Goal: Task Accomplishment & Management: Use online tool/utility

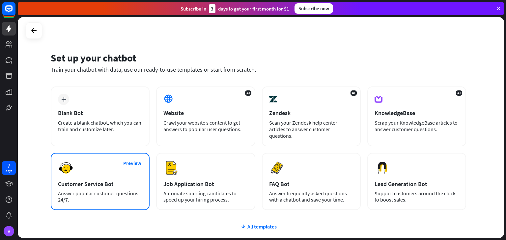
click at [104, 180] on div "Customer Service Bot" at bounding box center [100, 184] width 84 height 8
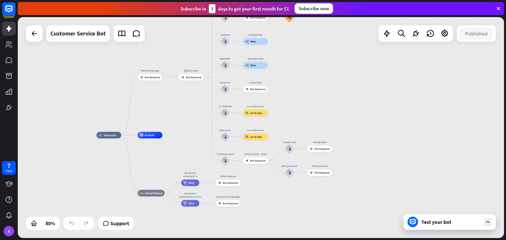
drag, startPoint x: 346, startPoint y: 112, endPoint x: 190, endPoint y: 119, distance: 155.9
click at [190, 119] on div "home_2 Start point Welcome message block_bot_response Bot Response 🔙 Main menu …" at bounding box center [261, 127] width 486 height 221
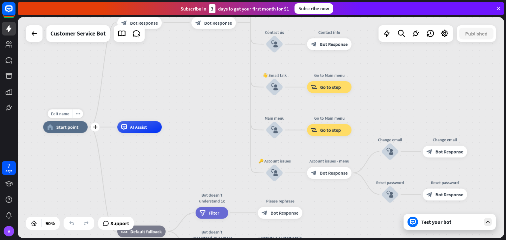
click at [77, 133] on div "home_2 Start point" at bounding box center [65, 127] width 44 height 12
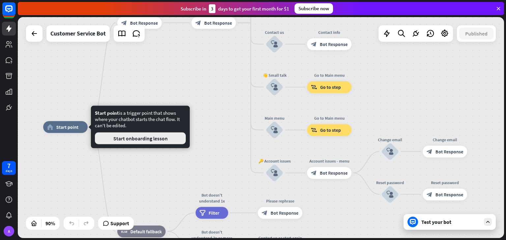
click at [136, 143] on button "Start onboarding lesson" at bounding box center [140, 139] width 91 height 12
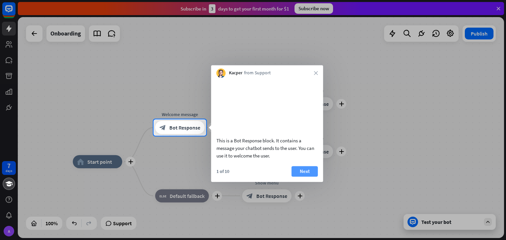
click at [298, 177] on button "Next" at bounding box center [304, 171] width 26 height 11
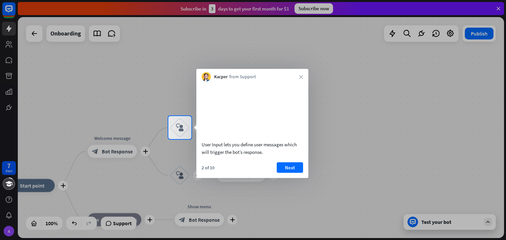
drag, startPoint x: 262, startPoint y: 78, endPoint x: 271, endPoint y: 81, distance: 9.4
click at [271, 81] on div "Kacper from Support close" at bounding box center [252, 75] width 112 height 13
click at [288, 173] on button "Next" at bounding box center [290, 167] width 26 height 11
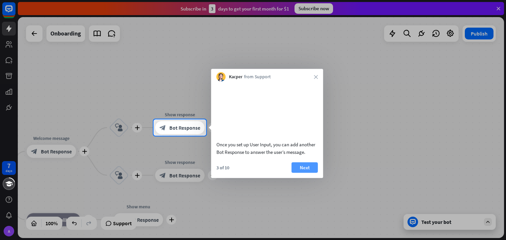
click at [305, 173] on button "Next" at bounding box center [304, 167] width 26 height 11
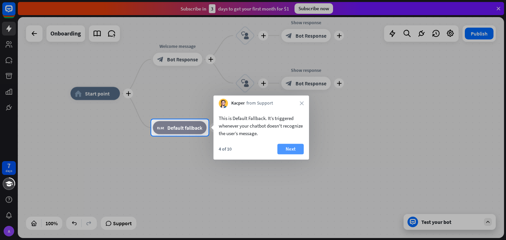
click at [282, 151] on button "Next" at bounding box center [290, 149] width 26 height 11
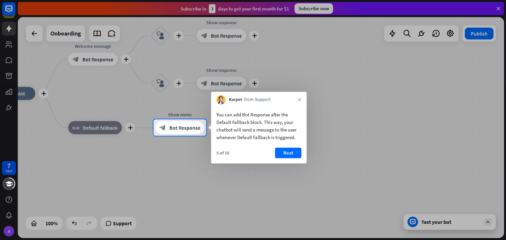
click at [276, 152] on button "Next" at bounding box center [288, 153] width 26 height 11
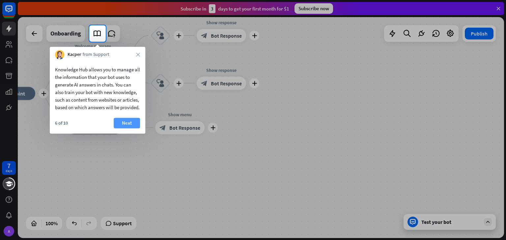
click at [129, 128] on button "Next" at bounding box center [127, 123] width 26 height 11
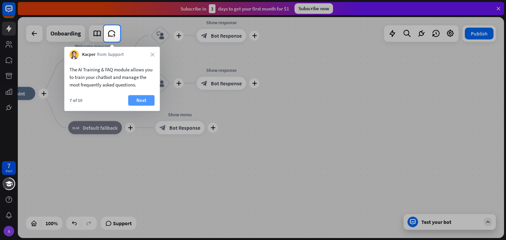
click at [140, 99] on button "Next" at bounding box center [141, 100] width 26 height 11
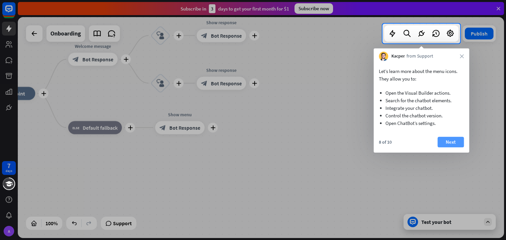
click at [445, 140] on button "Next" at bounding box center [450, 142] width 26 height 11
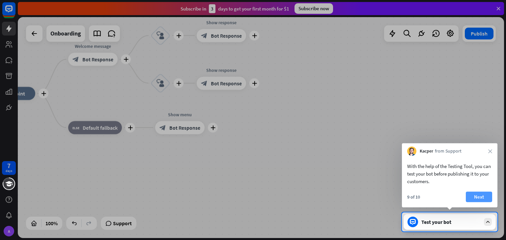
click at [478, 196] on button "Next" at bounding box center [479, 197] width 26 height 11
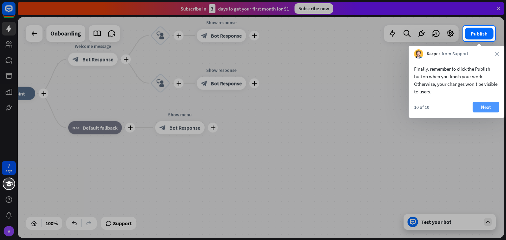
click at [483, 106] on button "Next" at bounding box center [485, 107] width 26 height 11
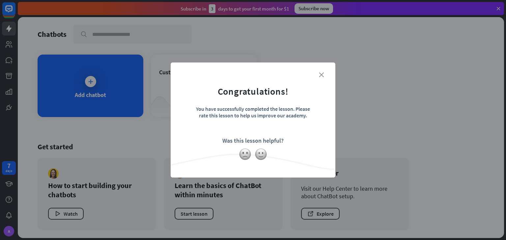
click at [320, 76] on icon "close" at bounding box center [321, 74] width 5 height 5
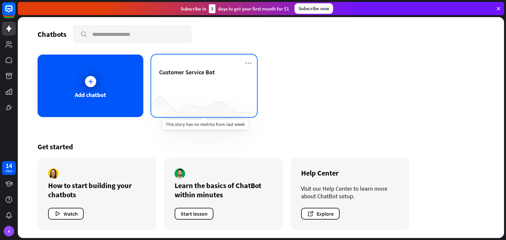
click at [191, 100] on div at bounding box center [204, 104] width 106 height 25
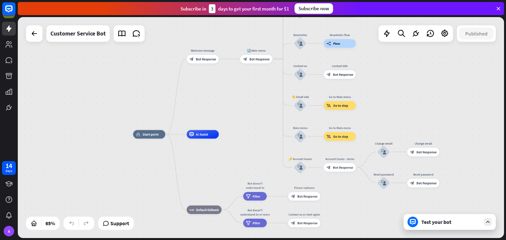
drag, startPoint x: 260, startPoint y: 87, endPoint x: 232, endPoint y: 104, distance: 32.9
click at [232, 104] on div "home_2 Start point Welcome message block_bot_response Bot Response 🔙 Main menu …" at bounding box center [261, 127] width 486 height 221
click at [146, 135] on span "Start point" at bounding box center [151, 134] width 16 height 4
click at [202, 137] on div "AI Assist" at bounding box center [203, 134] width 32 height 9
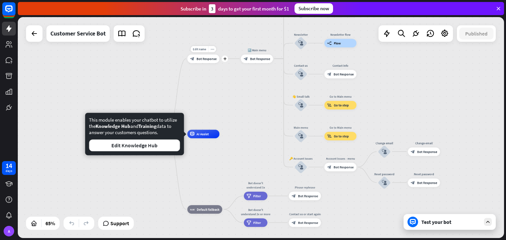
click at [209, 63] on div "Edit name more_horiz plus Welcome message block_bot_response Bot Response" at bounding box center [203, 58] width 32 height 9
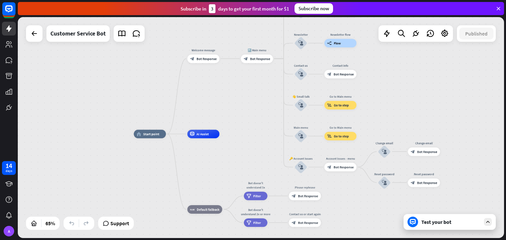
click at [445, 224] on div "Test your bot" at bounding box center [450, 222] width 59 height 7
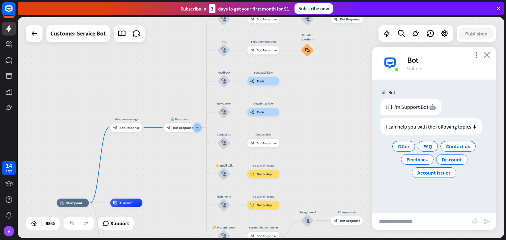
click at [486, 56] on icon "close" at bounding box center [486, 55] width 7 height 6
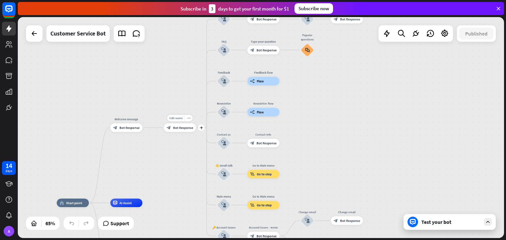
click at [188, 129] on span "Bot Response" at bounding box center [183, 127] width 20 height 4
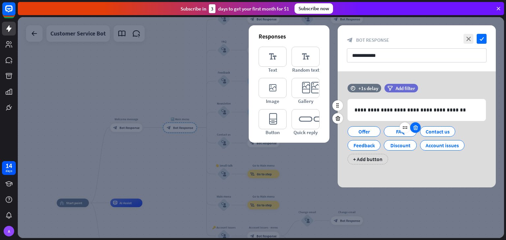
click at [414, 129] on icon at bounding box center [415, 128] width 6 height 6
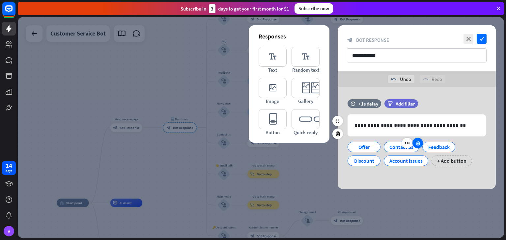
click at [416, 142] on icon at bounding box center [418, 143] width 6 height 6
click at [416, 142] on icon at bounding box center [415, 143] width 6 height 6
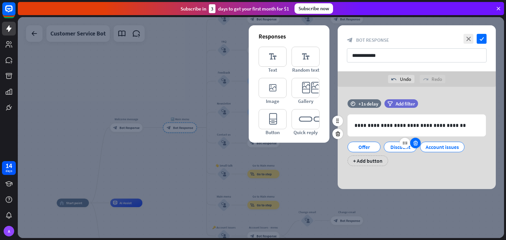
click at [416, 142] on icon at bounding box center [415, 143] width 6 height 6
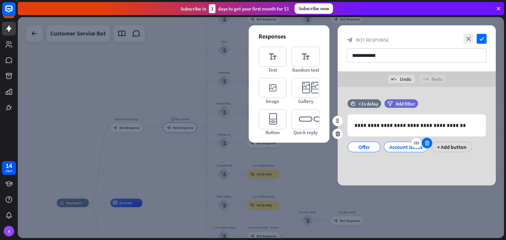
click at [416, 142] on icon at bounding box center [416, 143] width 6 height 6
click at [424, 143] on icon at bounding box center [427, 143] width 6 height 6
click at [369, 147] on div "Offer" at bounding box center [364, 147] width 22 height 10
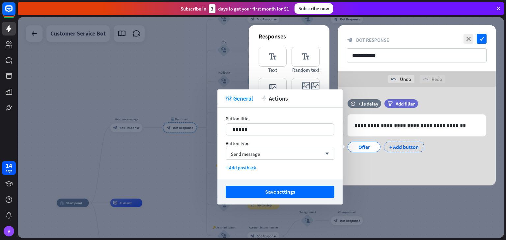
click at [398, 146] on div "+ Add button" at bounding box center [404, 147] width 40 height 11
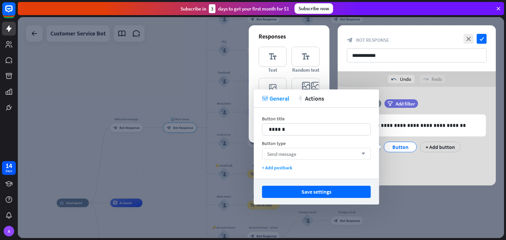
click at [304, 156] on div "Send message arrow_down" at bounding box center [316, 154] width 109 height 12
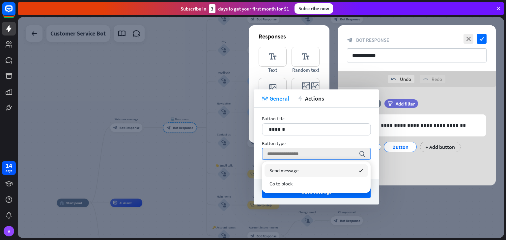
click at [304, 143] on div "Button type" at bounding box center [316, 144] width 109 height 6
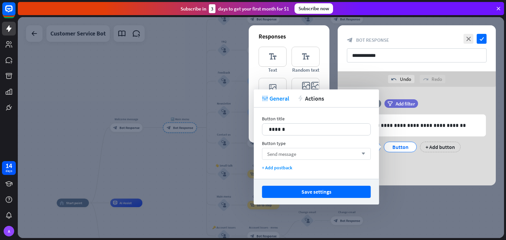
click at [288, 150] on div "Send message arrow_down" at bounding box center [316, 154] width 109 height 12
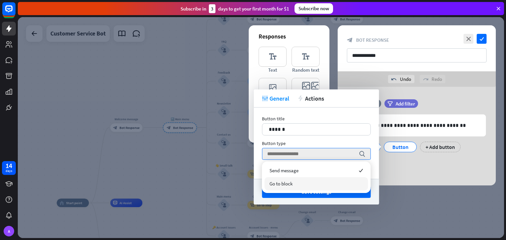
click at [286, 184] on span "Go to block" at bounding box center [280, 184] width 23 height 6
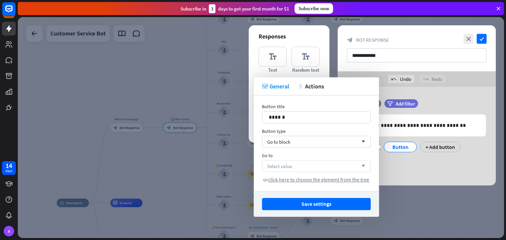
click at [303, 168] on div "Select value arrow_down" at bounding box center [316, 166] width 109 height 12
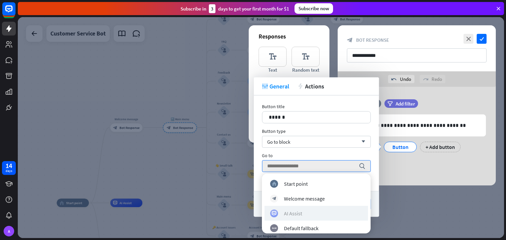
click at [307, 217] on div "AI Assist" at bounding box center [316, 213] width 92 height 8
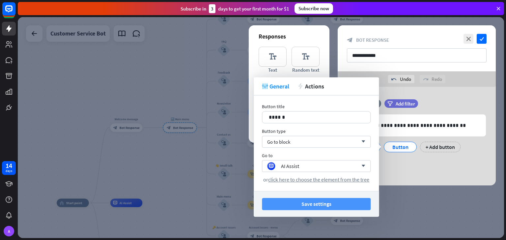
click at [305, 207] on button "Save settings" at bounding box center [316, 204] width 109 height 12
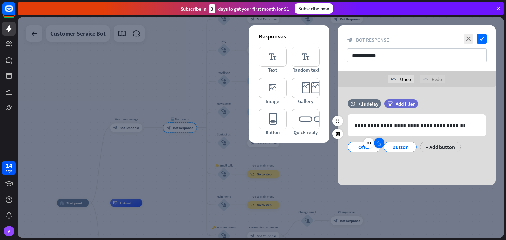
click at [377, 144] on icon at bounding box center [379, 143] width 6 height 6
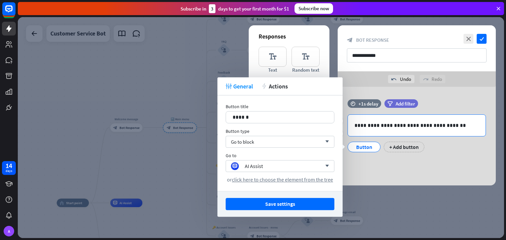
click at [390, 124] on p "**********" at bounding box center [416, 125] width 124 height 8
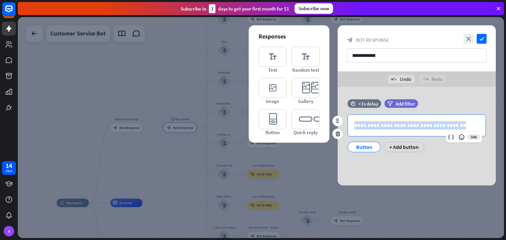
click at [390, 124] on p "**********" at bounding box center [416, 125] width 124 height 8
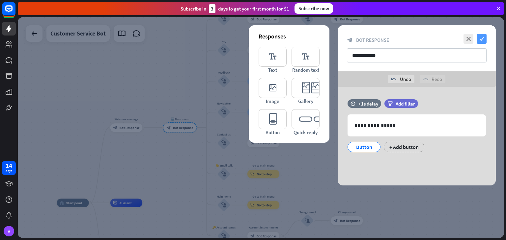
click at [482, 40] on icon "check" at bounding box center [481, 39] width 10 height 10
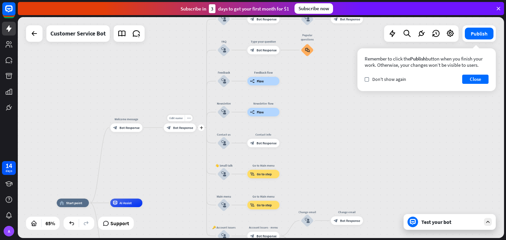
click at [179, 131] on div "block_bot_response Bot Response" at bounding box center [180, 127] width 32 height 9
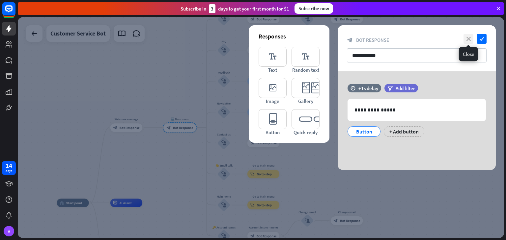
click at [468, 39] on icon "close" at bounding box center [468, 39] width 10 height 10
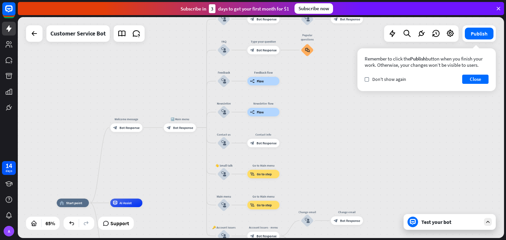
click at [456, 219] on div "Test your bot" at bounding box center [450, 222] width 59 height 7
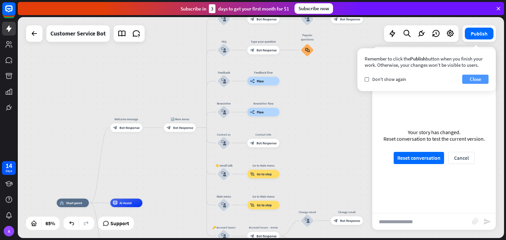
click at [473, 78] on button "Close" at bounding box center [475, 79] width 26 height 9
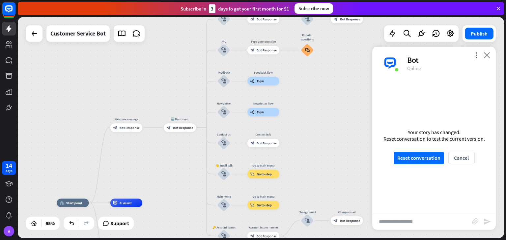
click at [488, 54] on icon "close" at bounding box center [486, 55] width 7 height 6
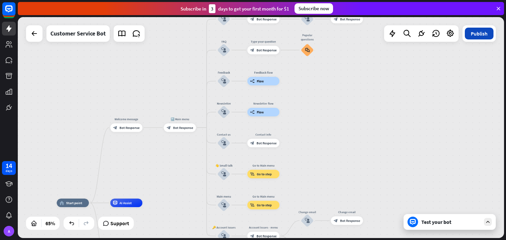
click at [479, 33] on button "Publish" at bounding box center [479, 34] width 29 height 12
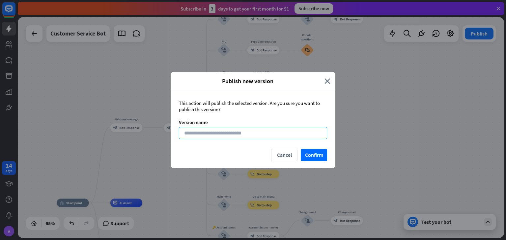
click at [263, 136] on input at bounding box center [253, 133] width 148 height 12
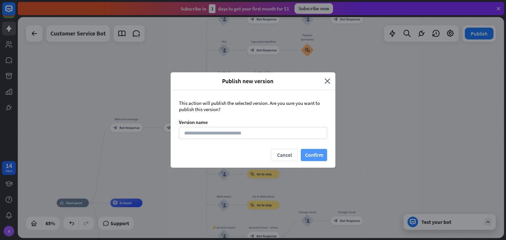
click at [311, 159] on button "Confirm" at bounding box center [314, 155] width 26 height 12
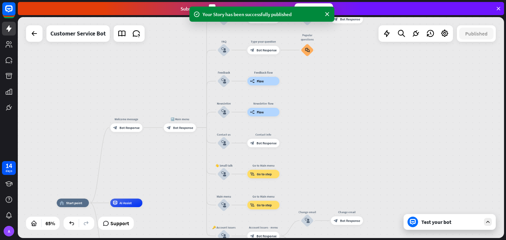
click at [454, 218] on div "Test your bot" at bounding box center [449, 222] width 92 height 16
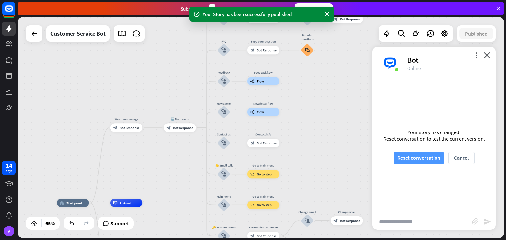
click at [430, 161] on button "Reset conversation" at bounding box center [418, 158] width 50 height 12
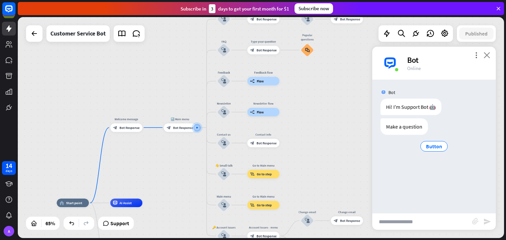
click at [487, 58] on icon "close" at bounding box center [486, 55] width 7 height 6
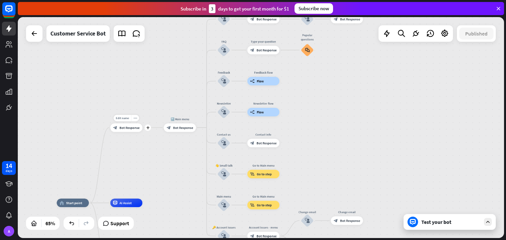
click at [128, 130] on div "block_bot_response Bot Response" at bounding box center [126, 127] width 32 height 9
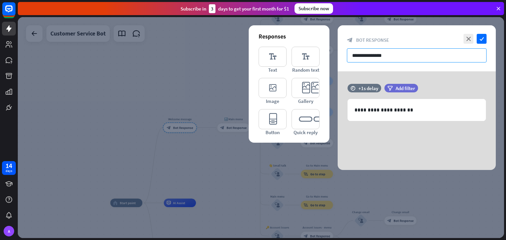
click at [374, 58] on input "**********" at bounding box center [417, 55] width 140 height 14
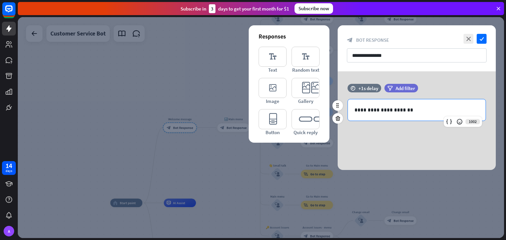
click at [385, 113] on p "**********" at bounding box center [416, 110] width 124 height 8
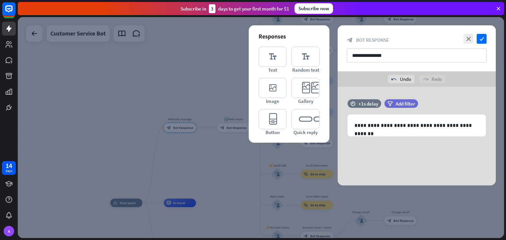
click at [375, 154] on div "**********" at bounding box center [416, 136] width 158 height 99
drag, startPoint x: 413, startPoint y: 154, endPoint x: 400, endPoint y: 147, distance: 15.1
click at [414, 154] on div "**********" at bounding box center [416, 136] width 158 height 99
click at [479, 39] on icon "check" at bounding box center [481, 39] width 10 height 10
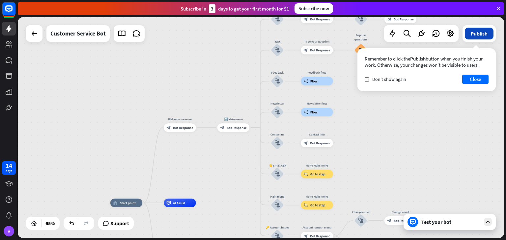
click at [482, 31] on button "Publish" at bounding box center [479, 34] width 29 height 12
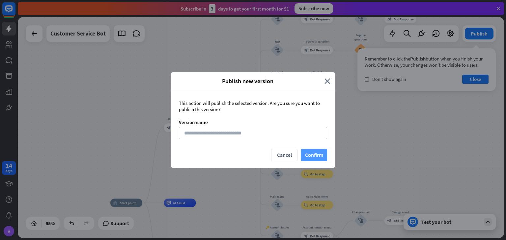
click at [313, 153] on button "Confirm" at bounding box center [314, 155] width 26 height 12
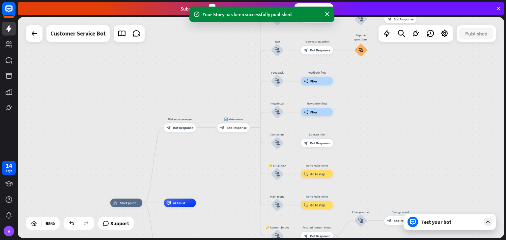
click at [449, 227] on div "Test your bot" at bounding box center [449, 222] width 92 height 16
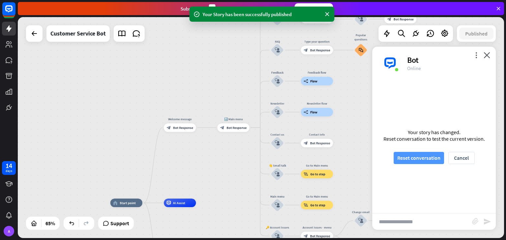
click at [429, 157] on button "Reset conversation" at bounding box center [418, 158] width 50 height 12
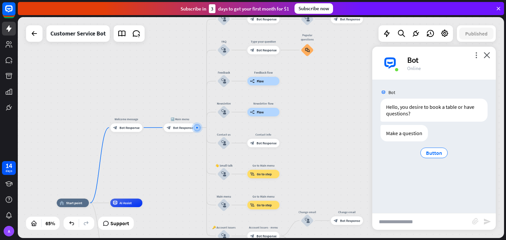
click at [483, 54] on div "more_vert close Bot Online" at bounding box center [433, 63] width 123 height 33
click at [488, 54] on icon "close" at bounding box center [486, 55] width 7 height 6
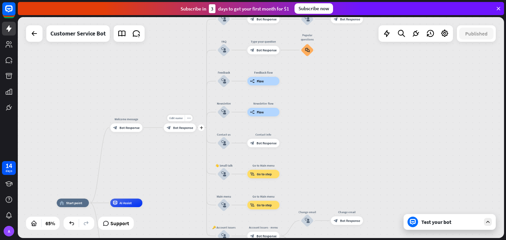
click at [186, 131] on div "block_bot_response Bot Response" at bounding box center [180, 127] width 32 height 9
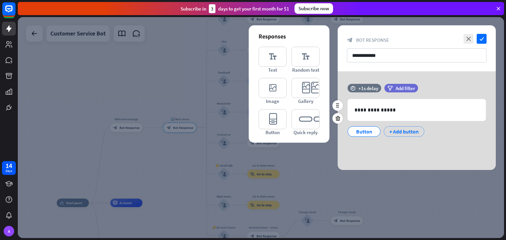
click at [392, 131] on div "+ Add button" at bounding box center [404, 131] width 40 height 11
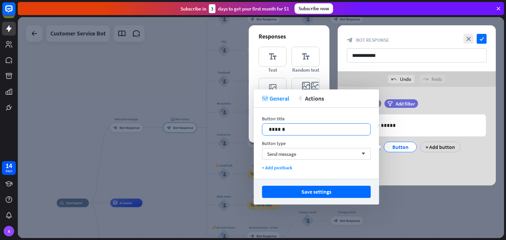
click at [294, 128] on p "******" at bounding box center [316, 129] width 95 height 8
click at [300, 150] on div "Send message arrow_down" at bounding box center [316, 154] width 109 height 12
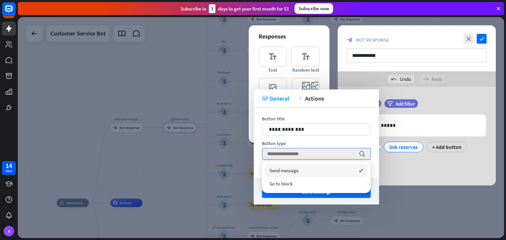
click at [308, 145] on div "Button type" at bounding box center [316, 144] width 109 height 6
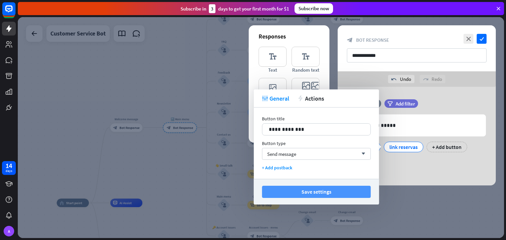
click at [321, 192] on button "Save settings" at bounding box center [316, 192] width 109 height 12
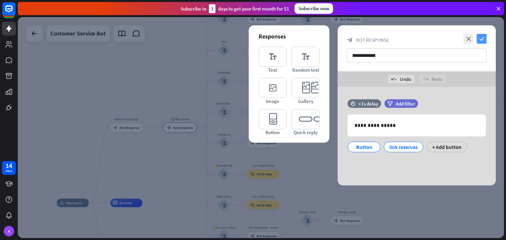
click at [483, 40] on icon "check" at bounding box center [481, 39] width 10 height 10
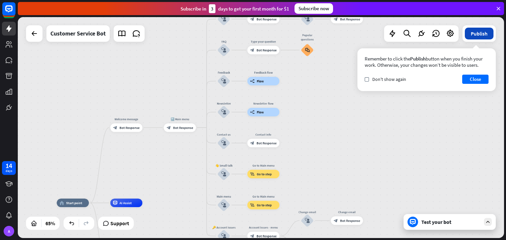
click at [481, 34] on button "Publish" at bounding box center [479, 34] width 29 height 12
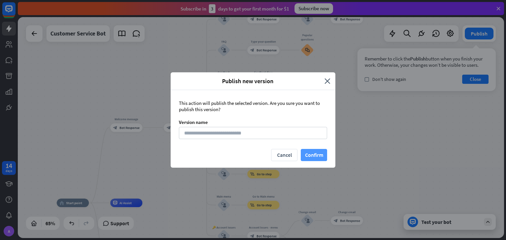
click at [309, 153] on button "Confirm" at bounding box center [314, 155] width 26 height 12
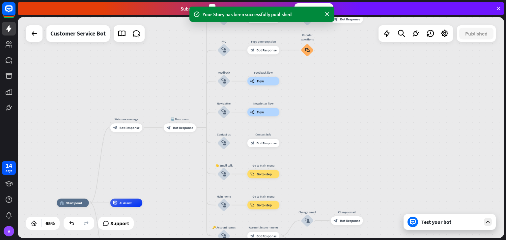
click at [427, 222] on div "Test your bot" at bounding box center [450, 222] width 59 height 7
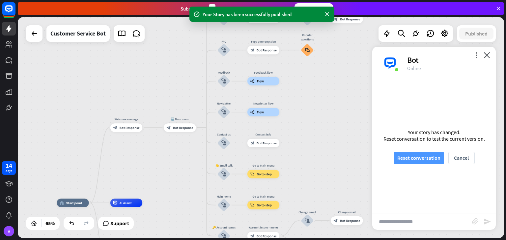
click at [407, 160] on button "Reset conversation" at bounding box center [418, 158] width 50 height 12
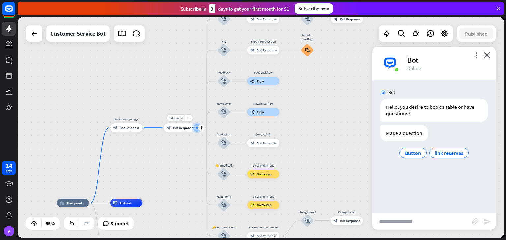
click at [190, 132] on div "Edit name more_horiz plus block_bot_response Bot Response" at bounding box center [180, 127] width 32 height 9
click at [197, 128] on div at bounding box center [197, 128] width 0 height 0
click at [187, 131] on div "block_bot_response Bot Response" at bounding box center [180, 127] width 32 height 9
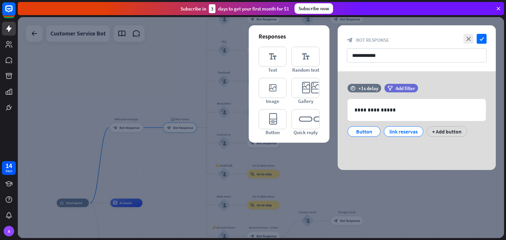
click at [126, 128] on div at bounding box center [261, 127] width 486 height 221
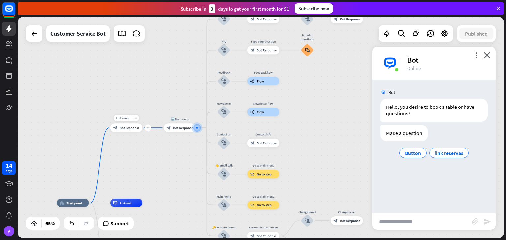
click at [131, 129] on span "Bot Response" at bounding box center [130, 127] width 20 height 4
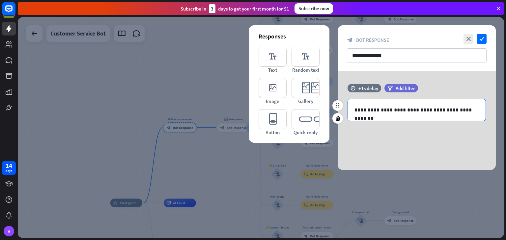
click at [392, 108] on p "**********" at bounding box center [416, 110] width 124 height 8
copy p "**********"
click at [470, 38] on icon "close" at bounding box center [468, 39] width 10 height 10
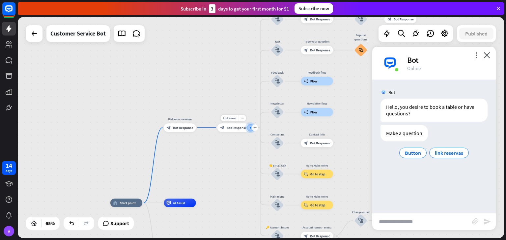
click at [236, 130] on div "block_bot_response Bot Response" at bounding box center [233, 127] width 32 height 9
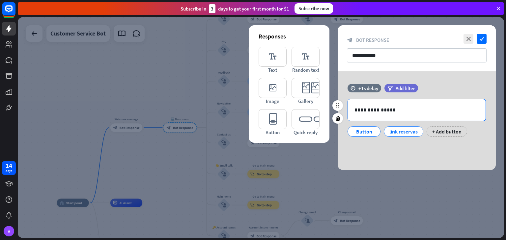
click at [394, 105] on div "**********" at bounding box center [417, 109] width 138 height 21
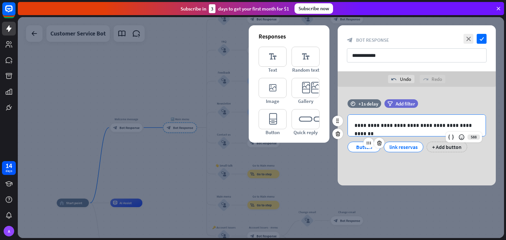
click at [365, 150] on div "Button" at bounding box center [364, 147] width 22 height 10
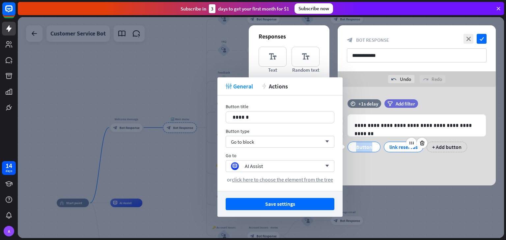
drag, startPoint x: 363, startPoint y: 148, endPoint x: 387, endPoint y: 148, distance: 23.7
click at [387, 148] on div "Button link reservas + Add button" at bounding box center [415, 146] width 138 height 14
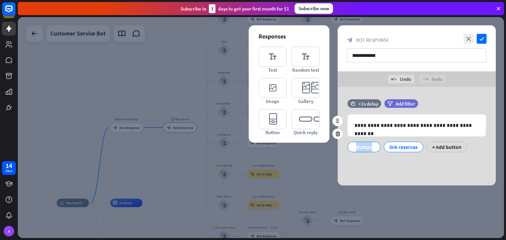
click at [363, 158] on div "**********" at bounding box center [416, 129] width 158 height 60
click at [361, 151] on div "link reservas" at bounding box center [367, 147] width 28 height 10
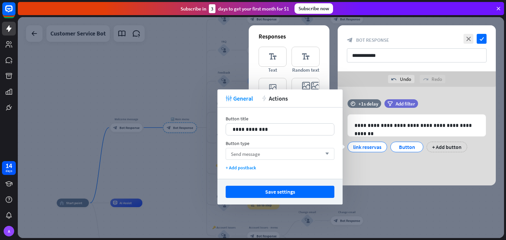
click at [267, 156] on div "Send message arrow_down" at bounding box center [280, 154] width 109 height 12
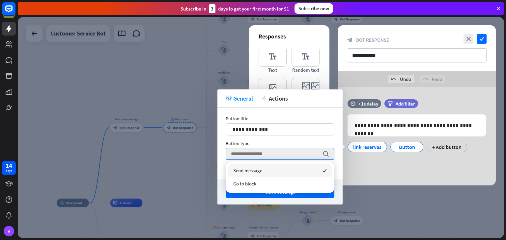
click at [266, 174] on div "Send message checked" at bounding box center [279, 170] width 103 height 13
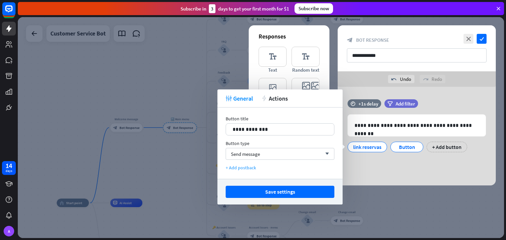
click at [245, 168] on div "+ Add postback" at bounding box center [280, 168] width 109 height 6
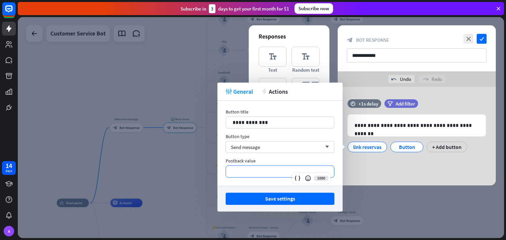
click at [247, 173] on p "**********" at bounding box center [279, 172] width 95 height 8
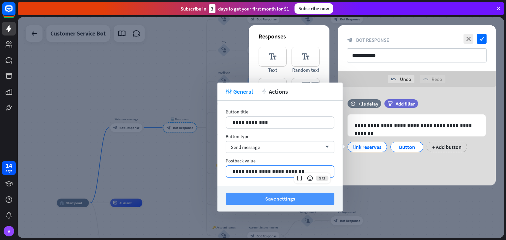
click at [276, 199] on button "Save settings" at bounding box center [280, 199] width 109 height 12
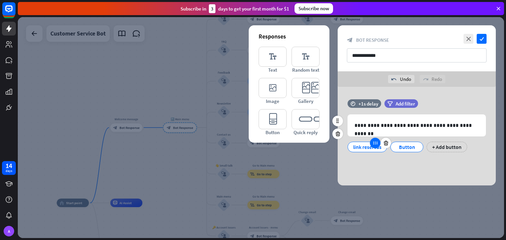
click at [374, 145] on icon at bounding box center [375, 143] width 6 height 6
click at [371, 150] on div "link reservas" at bounding box center [367, 147] width 28 height 10
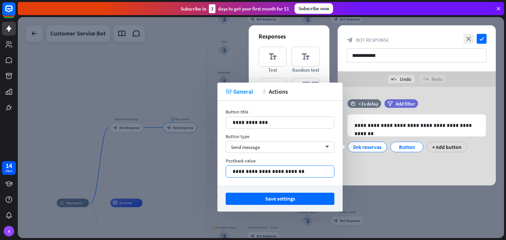
click at [281, 169] on p "**********" at bounding box center [279, 172] width 95 height 8
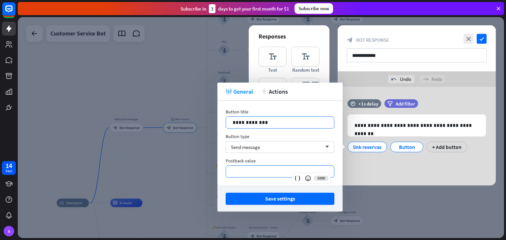
click at [270, 126] on p "**********" at bounding box center [279, 123] width 95 height 8
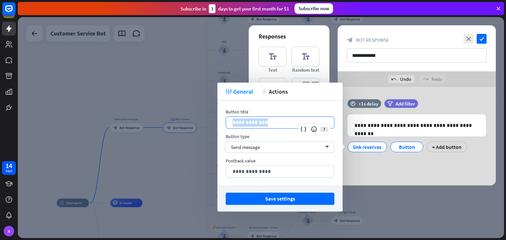
click at [270, 126] on p "**********" at bounding box center [279, 123] width 95 height 8
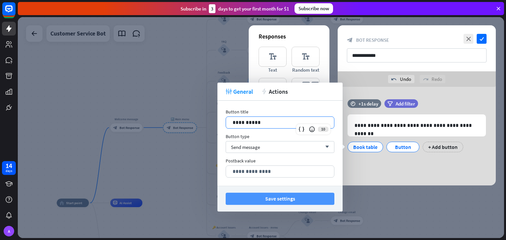
click at [293, 201] on button "Save settings" at bounding box center [280, 199] width 109 height 12
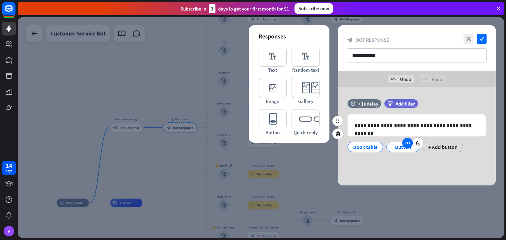
click at [408, 144] on icon at bounding box center [407, 143] width 6 height 6
click at [399, 147] on div "Button" at bounding box center [403, 147] width 22 height 10
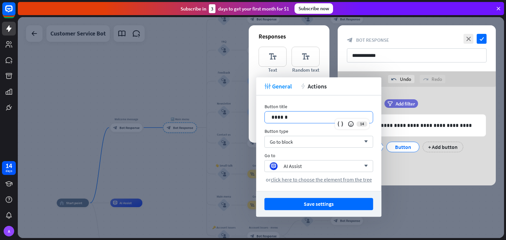
click at [297, 116] on p "******" at bounding box center [318, 117] width 95 height 8
click at [309, 208] on button "Save settings" at bounding box center [318, 204] width 109 height 12
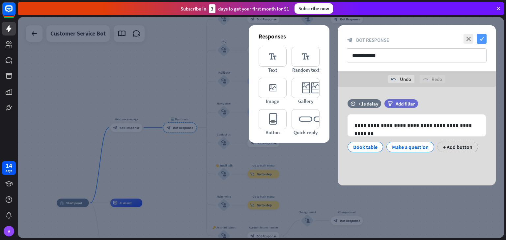
click at [478, 37] on icon "check" at bounding box center [481, 39] width 10 height 10
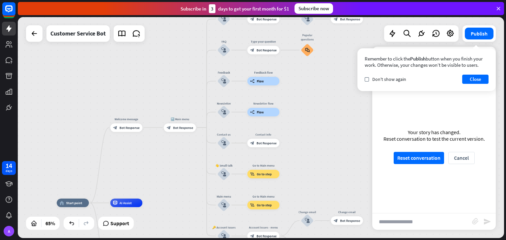
click at [486, 54] on div "Remember to click the Publish button when you finish your work. Otherwise, your…" at bounding box center [426, 69] width 138 height 43
click at [480, 37] on button "Publish" at bounding box center [479, 34] width 29 height 12
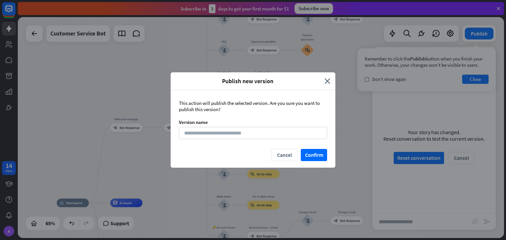
drag, startPoint x: 311, startPoint y: 155, endPoint x: 357, endPoint y: 131, distance: 51.0
click at [311, 156] on button "Confirm" at bounding box center [314, 155] width 26 height 12
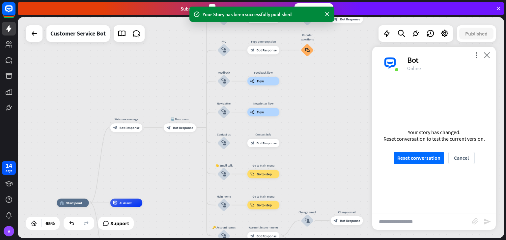
click at [485, 54] on icon "close" at bounding box center [486, 55] width 7 height 6
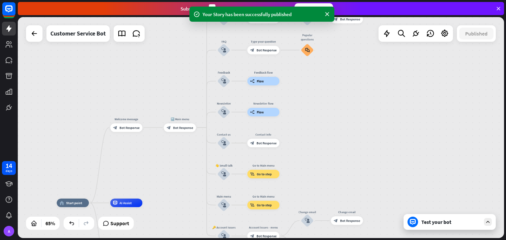
click at [431, 224] on div "Test your bot" at bounding box center [450, 222] width 59 height 7
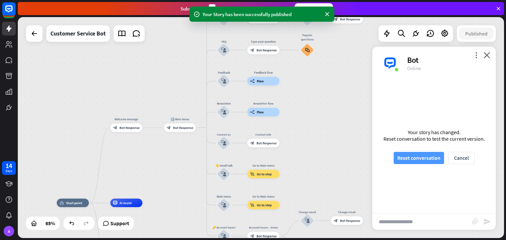
click at [421, 158] on button "Reset conversation" at bounding box center [418, 158] width 50 height 12
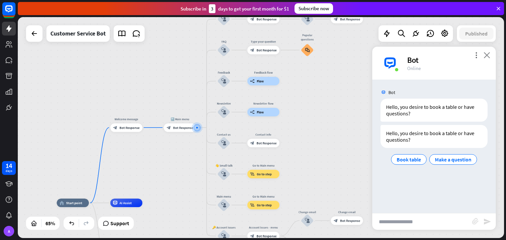
click at [486, 56] on icon "close" at bounding box center [486, 55] width 7 height 6
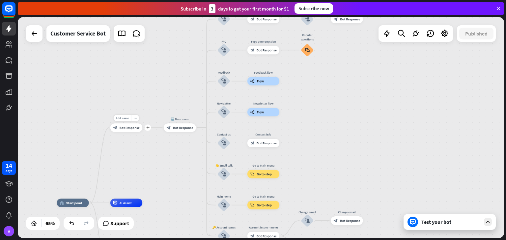
click at [138, 129] on span "Bot Response" at bounding box center [130, 127] width 20 height 4
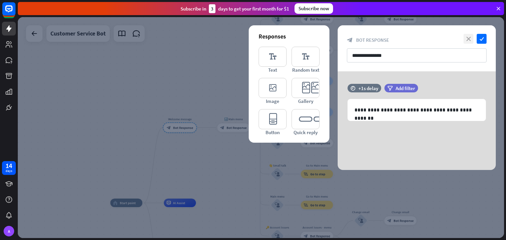
click at [468, 39] on icon "close" at bounding box center [468, 39] width 10 height 10
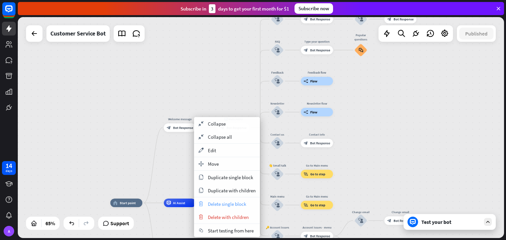
click at [241, 203] on span "Delete single block" at bounding box center [227, 204] width 38 height 6
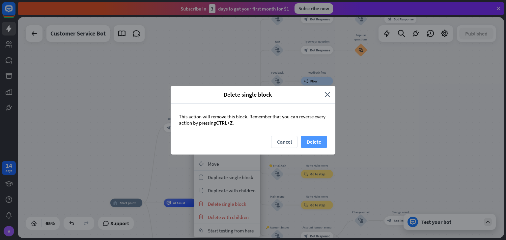
click at [315, 141] on button "Delete" at bounding box center [314, 142] width 26 height 12
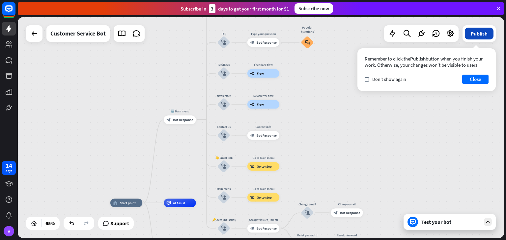
click at [481, 33] on button "Publish" at bounding box center [479, 34] width 29 height 12
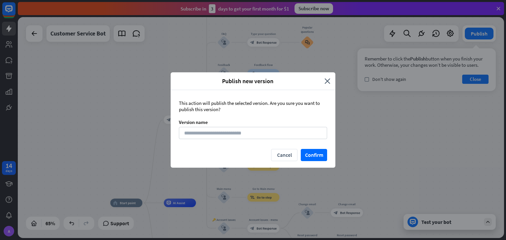
click at [311, 161] on div "Cancel Confirm" at bounding box center [253, 158] width 165 height 19
click at [322, 158] on button "Confirm" at bounding box center [314, 155] width 26 height 12
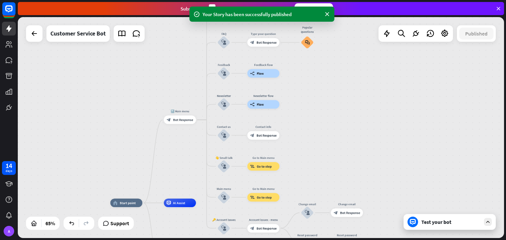
click at [435, 223] on div "Test your bot" at bounding box center [450, 222] width 59 height 7
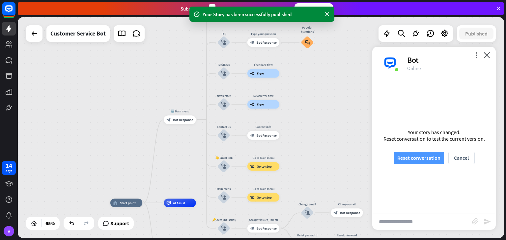
click at [415, 158] on button "Reset conversation" at bounding box center [418, 158] width 50 height 12
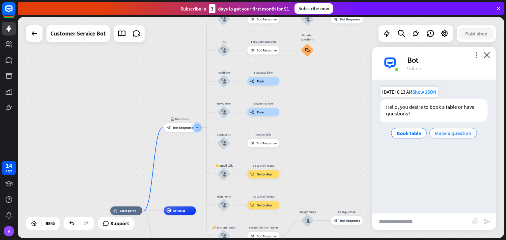
click at [453, 136] on span "Make a question" at bounding box center [453, 133] width 37 height 7
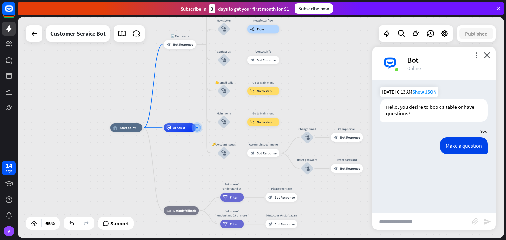
click at [400, 220] on input "text" at bounding box center [422, 222] width 100 height 16
click at [484, 57] on icon "close" at bounding box center [486, 55] width 7 height 6
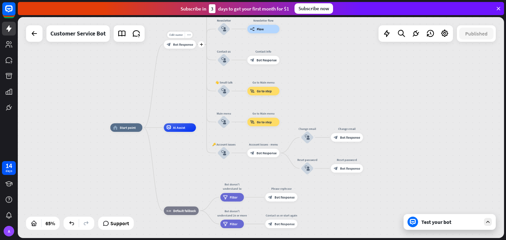
click at [190, 47] on div "block_bot_response Bot Response" at bounding box center [180, 44] width 32 height 9
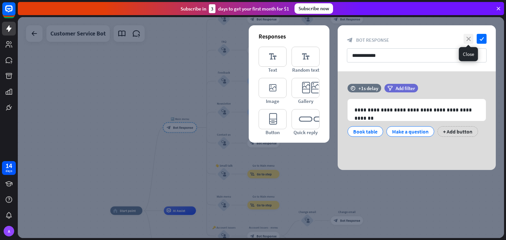
click at [468, 37] on icon "close" at bounding box center [468, 39] width 10 height 10
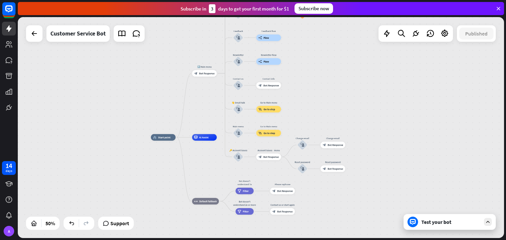
drag, startPoint x: 330, startPoint y: 144, endPoint x: 327, endPoint y: 97, distance: 46.8
click at [327, 97] on div "home_2 Start point 🔙 Main menu block_bot_response Bot Response Our offer block_…" at bounding box center [261, 127] width 486 height 221
click at [212, 75] on div "block_bot_response Bot Response" at bounding box center [204, 73] width 25 height 7
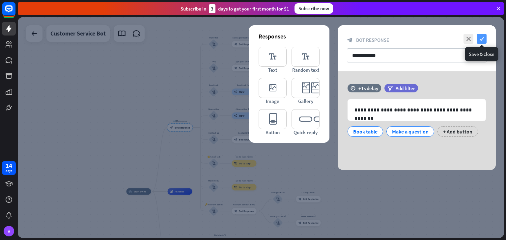
click at [480, 39] on icon "check" at bounding box center [481, 39] width 10 height 10
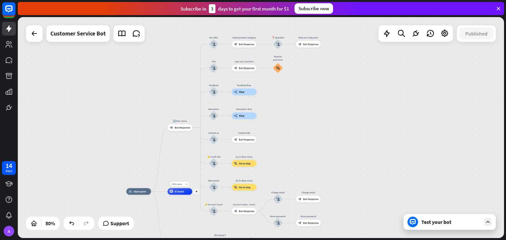
click at [180, 195] on div "Edit name more_horiz plus AI Assist" at bounding box center [180, 191] width 25 height 7
click at [179, 193] on span "AI Assist" at bounding box center [180, 191] width 10 height 3
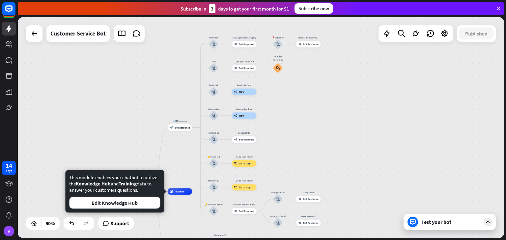
click at [130, 147] on div "home_2 Start point 🔙 Main menu block_bot_response Bot Response Our offer block_…" at bounding box center [261, 127] width 486 height 221
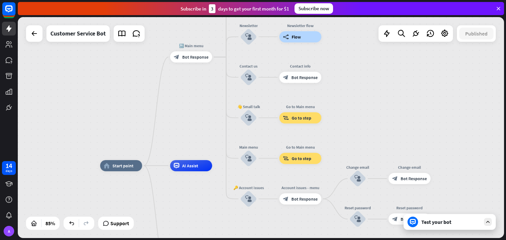
drag, startPoint x: 184, startPoint y: 186, endPoint x: 201, endPoint y: 100, distance: 87.8
click at [201, 100] on div "home_2 Start point 🔙 Main menu block_bot_response Bot Response Our offer block_…" at bounding box center [261, 127] width 486 height 221
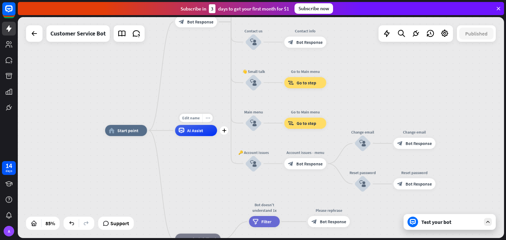
click at [205, 120] on icon "more_horiz" at bounding box center [207, 118] width 5 height 4
click at [188, 113] on div "home_2 Start point 🔙 Main menu block_bot_response Bot Response Our offer block_…" at bounding box center [261, 127] width 486 height 221
click at [194, 132] on span "AI Assist" at bounding box center [195, 131] width 16 height 6
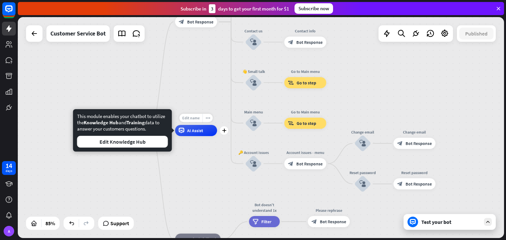
click at [190, 120] on span "Edit name" at bounding box center [190, 118] width 17 height 5
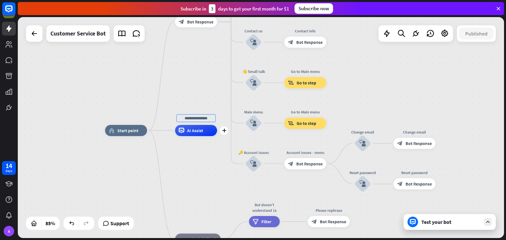
click at [192, 127] on div "AI Assist" at bounding box center [196, 130] width 42 height 11
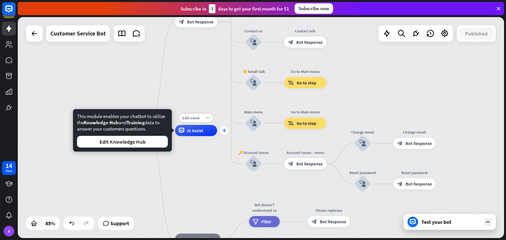
click at [225, 129] on icon "plus" at bounding box center [224, 131] width 4 height 4
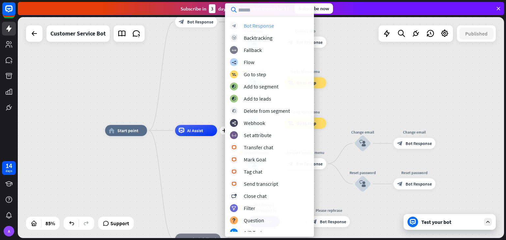
click at [271, 24] on div "Bot Response" at bounding box center [259, 25] width 30 height 7
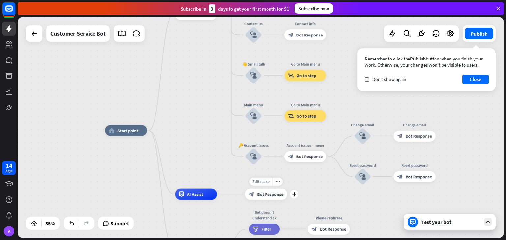
click at [263, 197] on div "block_bot_response Bot Response" at bounding box center [266, 194] width 42 height 11
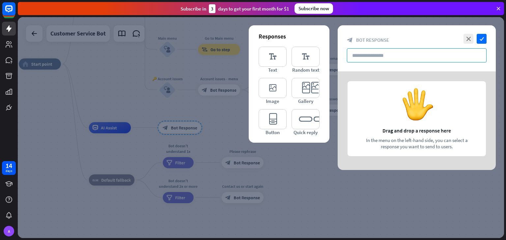
click at [389, 56] on input "text" at bounding box center [417, 55] width 140 height 14
click at [391, 62] on input "text" at bounding box center [417, 55] width 140 height 14
click at [391, 61] on input "text" at bounding box center [417, 55] width 140 height 14
paste input "**********"
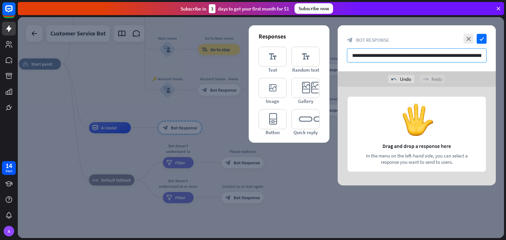
scroll to position [0, 46]
type input "**********"
click at [379, 124] on div at bounding box center [416, 136] width 158 height 99
click at [388, 53] on input "text" at bounding box center [417, 55] width 140 height 14
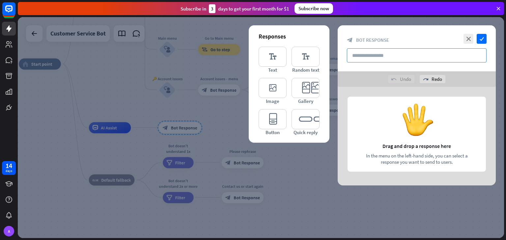
paste input "**********"
click at [388, 53] on input "**********" at bounding box center [417, 55] width 140 height 14
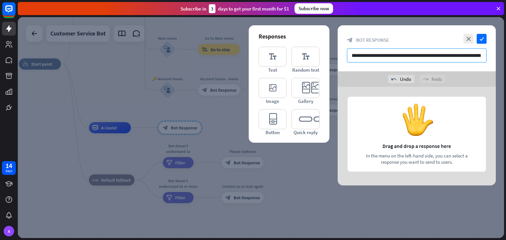
type input "**********"
click at [401, 138] on div at bounding box center [416, 136] width 158 height 99
click at [415, 51] on input "**********" at bounding box center [417, 55] width 140 height 14
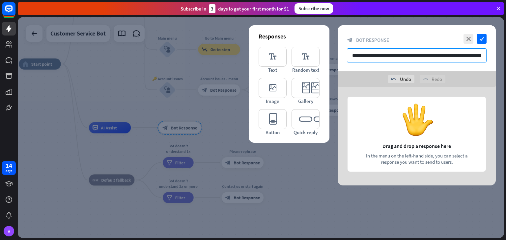
click at [415, 51] on input "**********" at bounding box center [417, 55] width 140 height 14
paste input "**********"
type input "**********"
click at [452, 88] on div at bounding box center [416, 136] width 158 height 99
click at [281, 60] on icon "editor_text" at bounding box center [272, 57] width 28 height 20
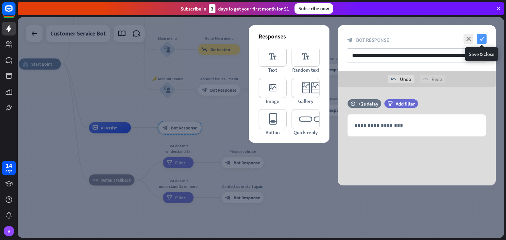
click at [480, 39] on icon "check" at bounding box center [481, 39] width 10 height 10
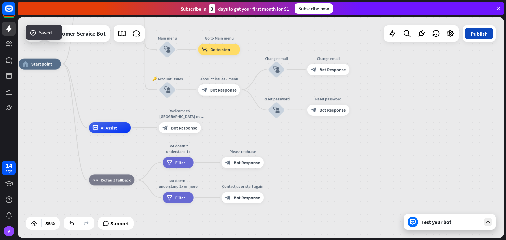
click at [479, 37] on button "Publish" at bounding box center [479, 34] width 29 height 12
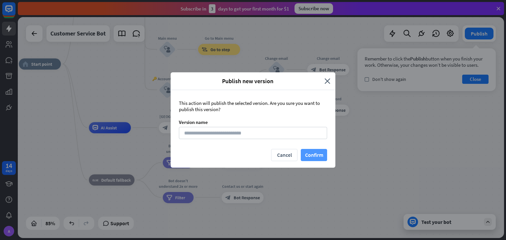
click at [321, 156] on button "Confirm" at bounding box center [314, 155] width 26 height 12
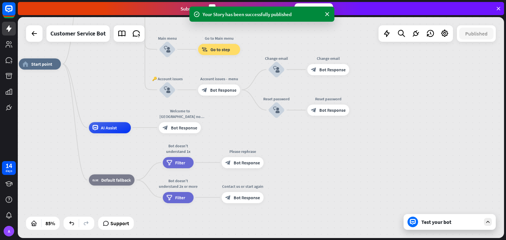
click at [439, 218] on div "Test your bot" at bounding box center [449, 222] width 92 height 16
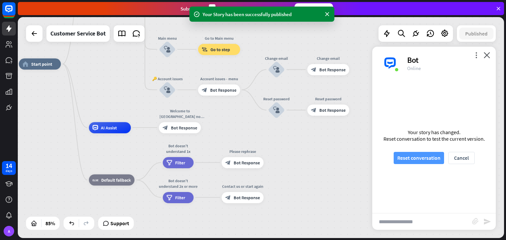
click at [435, 161] on button "Reset conversation" at bounding box center [418, 158] width 50 height 12
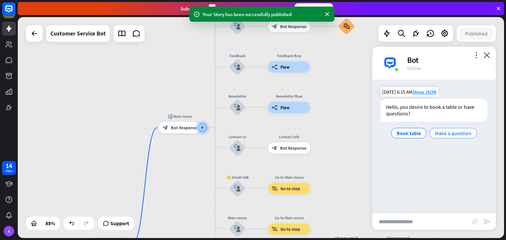
click at [439, 136] on span "Make a question" at bounding box center [453, 133] width 37 height 7
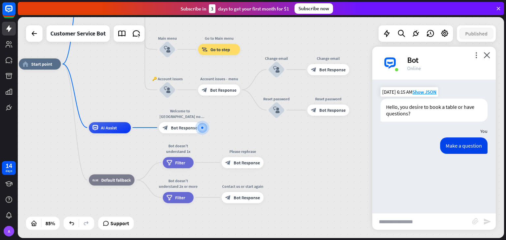
click at [412, 220] on input "text" at bounding box center [422, 222] width 100 height 16
type input "**********"
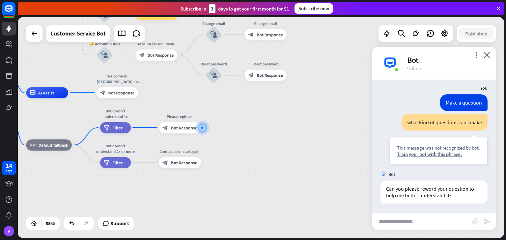
scroll to position [43, 0]
click at [488, 52] on icon "close" at bounding box center [486, 55] width 7 height 6
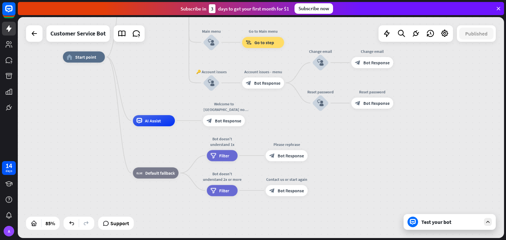
drag, startPoint x: 108, startPoint y: 184, endPoint x: 219, endPoint y: 214, distance: 115.1
click at [219, 214] on div "home_2 Start point 🔙 Main menu block_bot_response Bot Response Our offer block_…" at bounding box center [269, 151] width 413 height 188
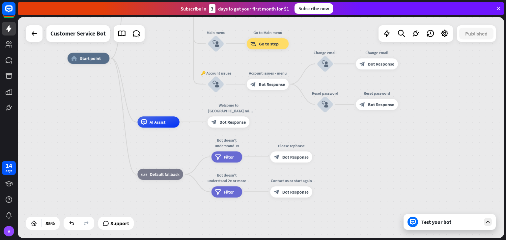
click at [423, 223] on div "Test your bot" at bounding box center [450, 222] width 59 height 7
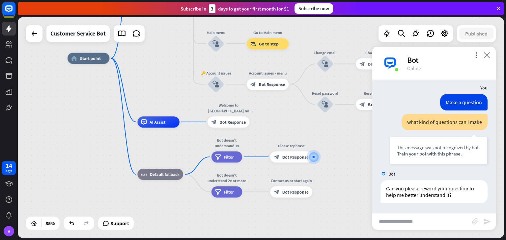
click at [485, 56] on icon "close" at bounding box center [486, 55] width 7 height 6
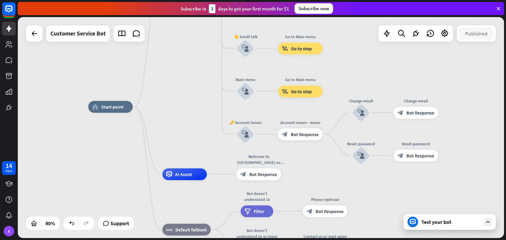
drag, startPoint x: 292, startPoint y: 129, endPoint x: 334, endPoint y: 193, distance: 76.7
click at [334, 193] on div "home_2 Start point 🔙 Main menu block_bot_response Bot Response Our offer block_…" at bounding box center [306, 206] width 437 height 199
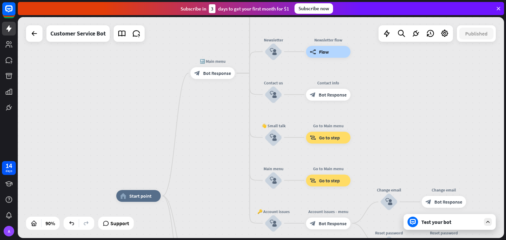
drag, startPoint x: 201, startPoint y: 138, endPoint x: 212, endPoint y: 212, distance: 74.9
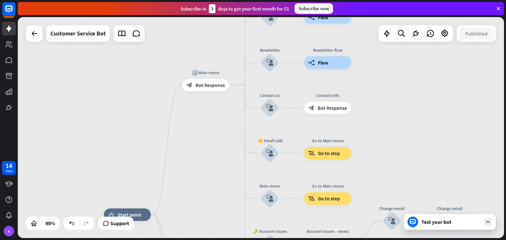
click at [244, 109] on div "home_2 Start point 🔙 Main menu block_bot_response Bot Response Our offer block_…" at bounding box center [261, 127] width 486 height 221
click at [246, 109] on div "home_2 Start point 🔙 Main menu block_bot_response Bot Response Our offer block_…" at bounding box center [261, 127] width 486 height 221
click at [246, 106] on div "home_2 Start point 🔙 Main menu block_bot_response Bot Response Our offer block_…" at bounding box center [261, 127] width 486 height 221
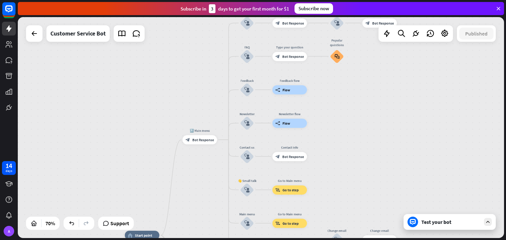
drag, startPoint x: 196, startPoint y: 71, endPoint x: 162, endPoint y: 133, distance: 70.7
click at [161, 135] on div "home_2 Start point 🔙 Main menu block_bot_response Bot Response Our offer block_…" at bounding box center [261, 127] width 486 height 221
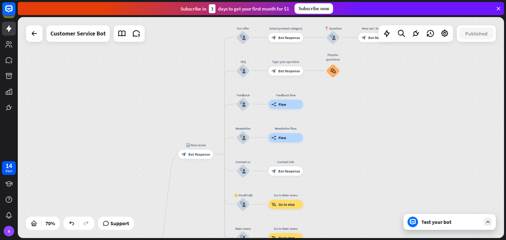
drag, startPoint x: 185, startPoint y: 86, endPoint x: 167, endPoint y: 110, distance: 29.4
click at [167, 110] on div "home_2 Start point 🔙 Main menu block_bot_response Bot Response Our offer block_…" at bounding box center [261, 127] width 486 height 221
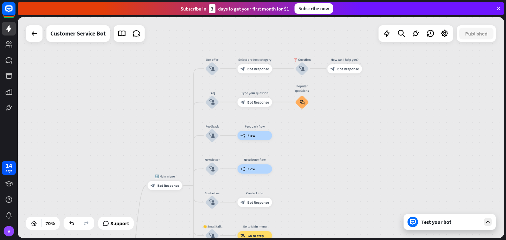
drag, startPoint x: 229, startPoint y: 41, endPoint x: 215, endPoint y: 49, distance: 15.5
click at [215, 49] on div "home_2 Start point 🔙 Main menu block_bot_response Bot Response Our offer block_…" at bounding box center [261, 127] width 486 height 221
click at [223, 55] on div "more_horiz" at bounding box center [221, 56] width 9 height 7
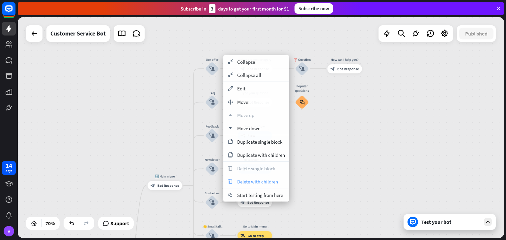
click at [264, 182] on span "Delete with children" at bounding box center [257, 182] width 41 height 6
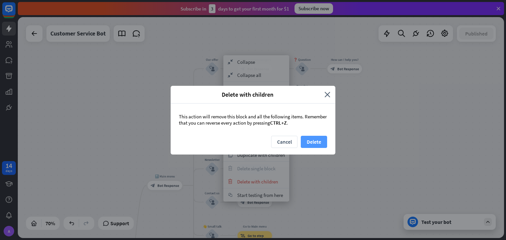
click at [311, 140] on button "Delete" at bounding box center [314, 142] width 26 height 12
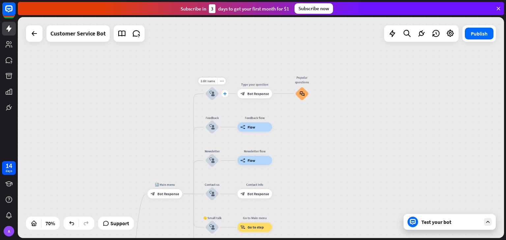
click at [225, 96] on div "plus" at bounding box center [224, 94] width 7 height 7
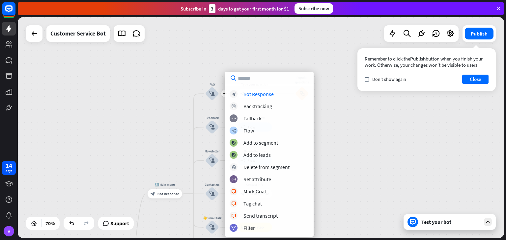
click at [166, 74] on div "home_2 Start point 🔙 Main menu block_bot_response Bot Response Edit name more_h…" at bounding box center [261, 127] width 486 height 221
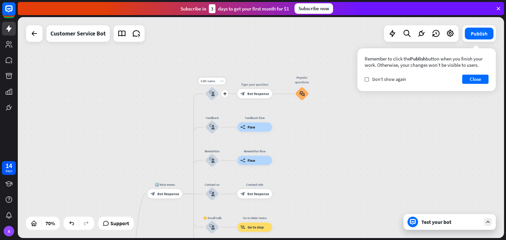
click at [222, 82] on icon "more_horiz" at bounding box center [222, 81] width 4 height 4
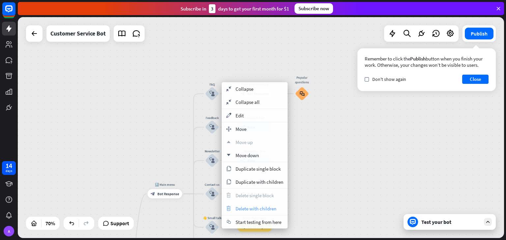
click at [261, 211] on div "trash Delete with children" at bounding box center [255, 208] width 66 height 13
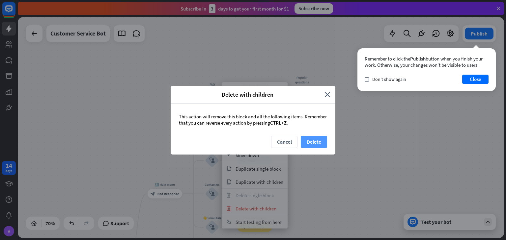
click at [318, 143] on button "Delete" at bounding box center [314, 142] width 26 height 12
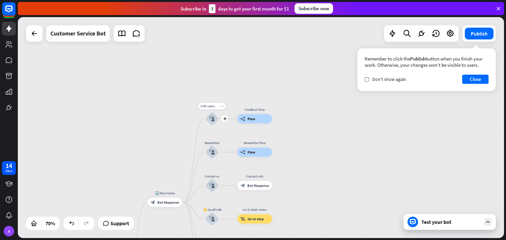
click at [221, 107] on icon "more_horiz" at bounding box center [222, 106] width 4 height 4
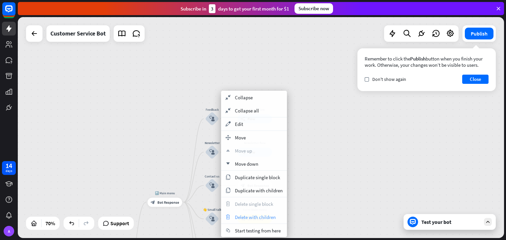
click at [257, 217] on span "Delete with children" at bounding box center [255, 217] width 41 height 6
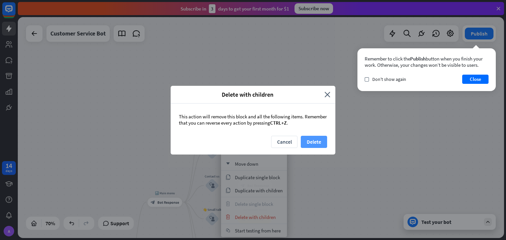
click at [315, 137] on button "Delete" at bounding box center [314, 142] width 26 height 12
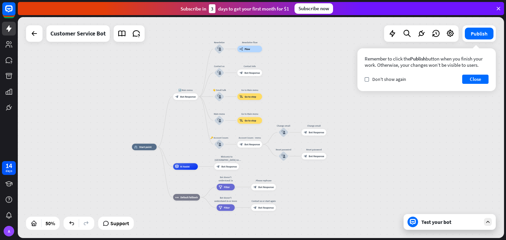
drag, startPoint x: 314, startPoint y: 169, endPoint x: 324, endPoint y: 77, distance: 92.4
click at [324, 75] on div "home_2 Start point 🔙 Main menu block_bot_response Bot Response Newsletter block…" at bounding box center [261, 127] width 486 height 221
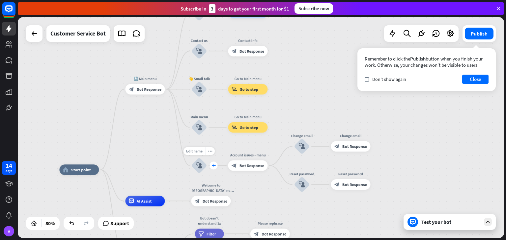
click at [215, 167] on icon "plus" at bounding box center [213, 166] width 4 height 4
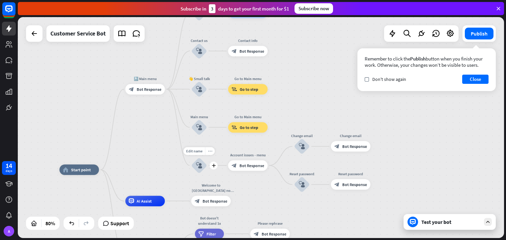
click at [208, 152] on icon "more_horiz" at bounding box center [210, 151] width 4 height 4
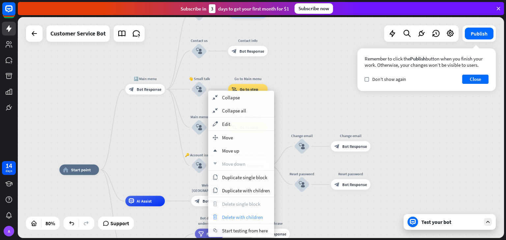
click at [238, 216] on span "Delete with children" at bounding box center [242, 217] width 41 height 6
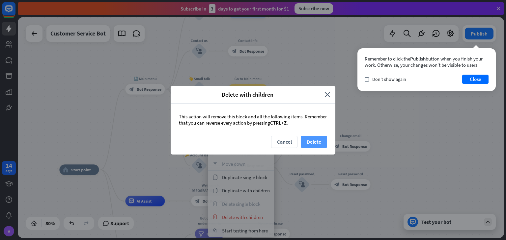
click at [314, 142] on button "Delete" at bounding box center [314, 142] width 26 height 12
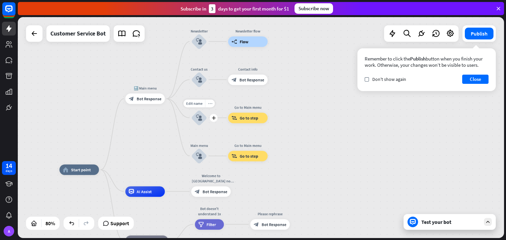
click at [212, 105] on icon "more_horiz" at bounding box center [210, 103] width 4 height 4
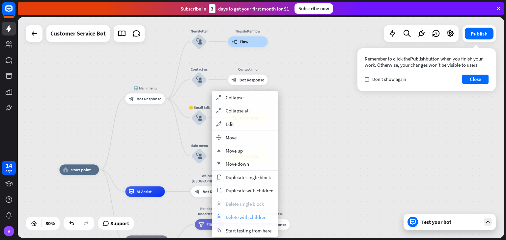
click at [247, 217] on span "Delete with children" at bounding box center [246, 217] width 41 height 6
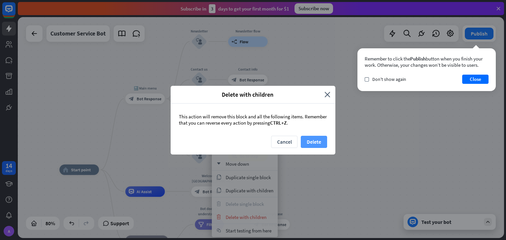
click at [316, 143] on button "Delete" at bounding box center [314, 142] width 26 height 12
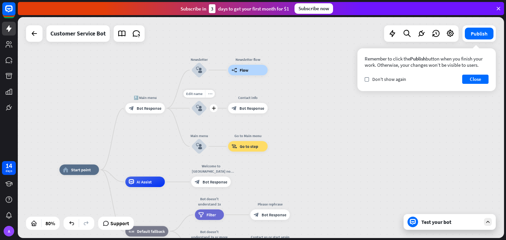
click at [211, 92] on icon "more_horiz" at bounding box center [210, 94] width 4 height 4
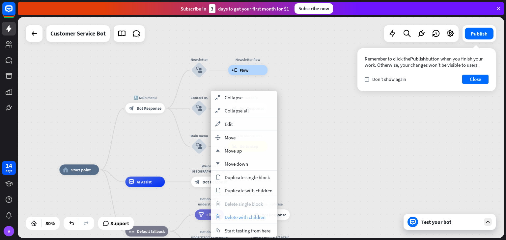
click at [246, 216] on span "Delete with children" at bounding box center [245, 217] width 41 height 6
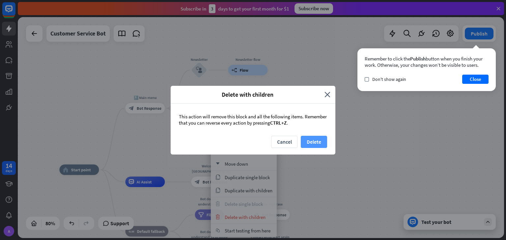
click at [320, 145] on button "Delete" at bounding box center [314, 142] width 26 height 12
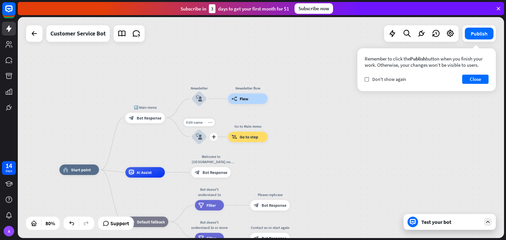
click at [212, 123] on div "more_horiz" at bounding box center [210, 123] width 10 height 8
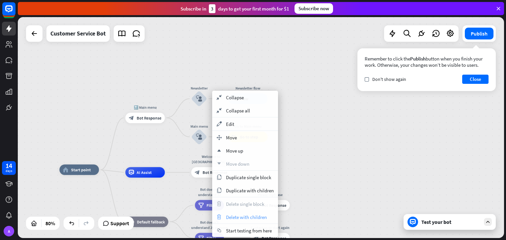
click at [250, 220] on div "trash Delete with children" at bounding box center [245, 217] width 66 height 13
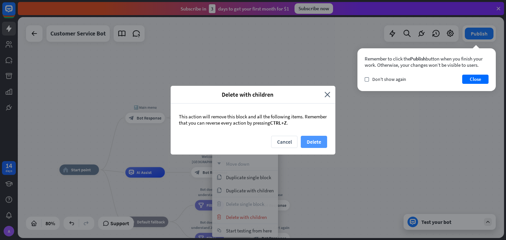
click at [310, 136] on button "Delete" at bounding box center [314, 142] width 26 height 12
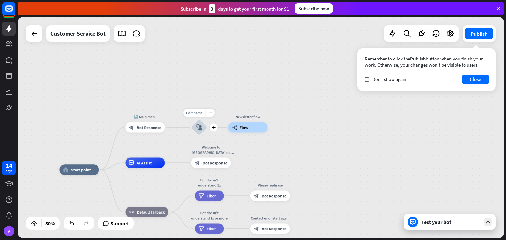
click at [211, 114] on icon "more_horiz" at bounding box center [210, 113] width 4 height 4
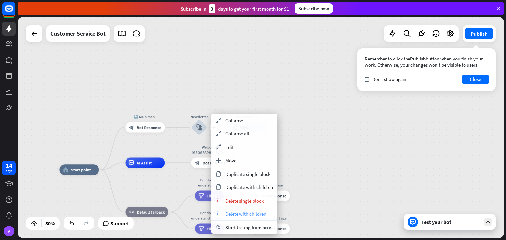
click at [240, 209] on div "trash Delete with children" at bounding box center [244, 213] width 66 height 13
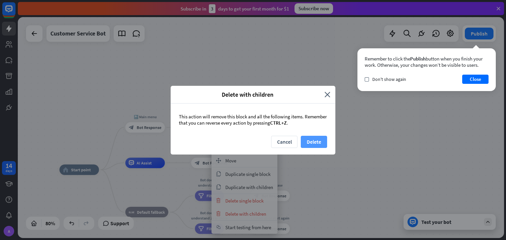
click at [319, 139] on button "Delete" at bounding box center [314, 142] width 26 height 12
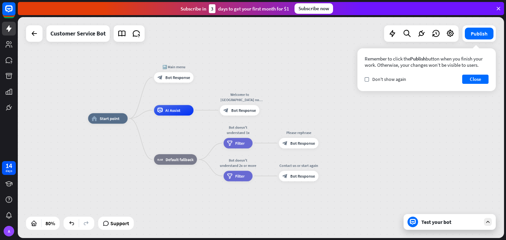
drag, startPoint x: 298, startPoint y: 165, endPoint x: 326, endPoint y: 114, distance: 58.8
click at [326, 114] on div "home_2 Start point 🔙 Main menu block_bot_response Bot Response AI Assist Welcom…" at bounding box center [261, 127] width 486 height 221
drag, startPoint x: 180, startPoint y: 79, endPoint x: 188, endPoint y: 79, distance: 8.2
click at [188, 79] on span "Bot Response" at bounding box center [177, 77] width 25 height 5
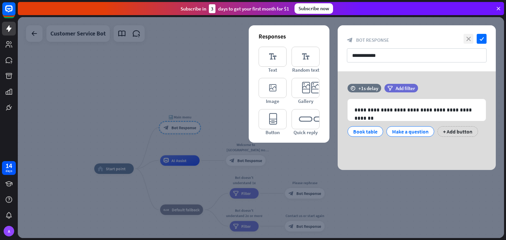
click at [471, 38] on icon "close" at bounding box center [468, 39] width 10 height 10
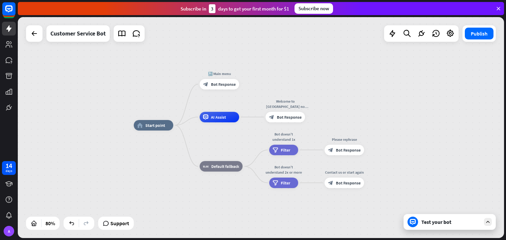
drag, startPoint x: 304, startPoint y: 128, endPoint x: 315, endPoint y: 79, distance: 49.8
click at [315, 79] on div "home_2 Start point 🔙 Main menu block_bot_response Bot Response AI Assist Welcom…" at bounding box center [261, 127] width 486 height 221
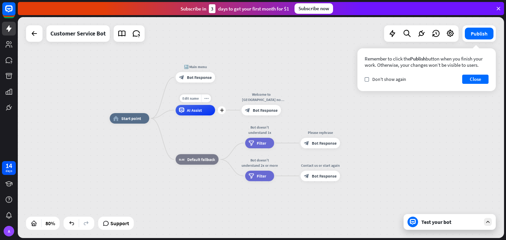
click at [192, 108] on span "AI Assist" at bounding box center [194, 110] width 15 height 5
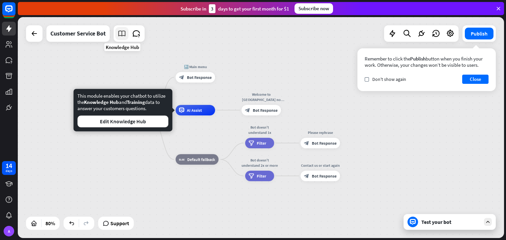
click at [122, 33] on icon at bounding box center [122, 33] width 9 height 9
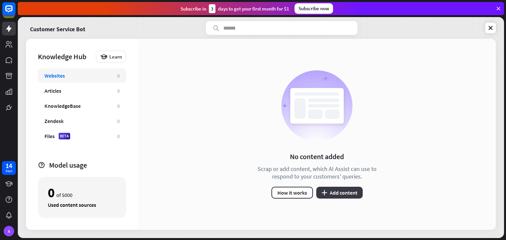
click at [351, 195] on button "plus Add content" at bounding box center [339, 193] width 46 height 12
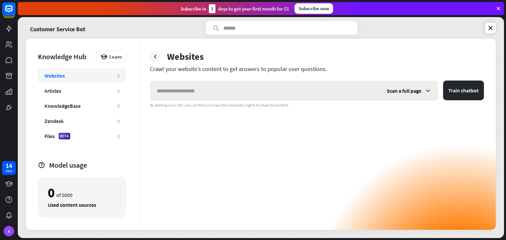
click at [396, 93] on span "Scan a full page" at bounding box center [404, 91] width 35 height 7
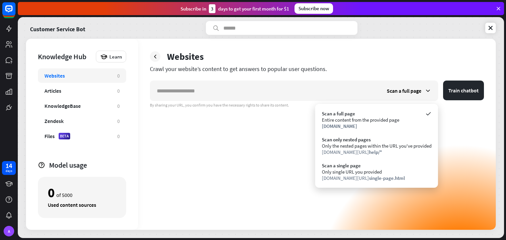
click at [249, 137] on div "Scan a full page Train chatbot By sharing your URL, you confirm you have the ne…" at bounding box center [317, 155] width 334 height 149
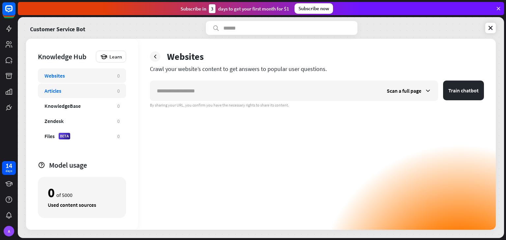
click at [79, 92] on div "Articles" at bounding box center [77, 91] width 66 height 7
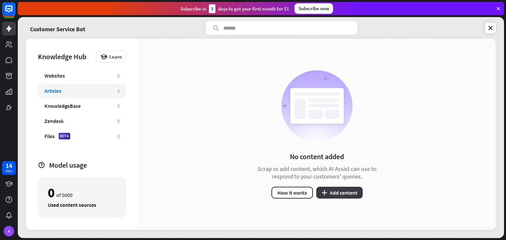
click at [341, 191] on button "plus Add content" at bounding box center [339, 193] width 46 height 12
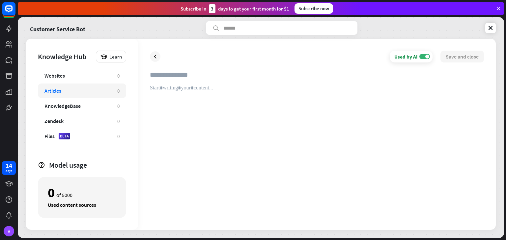
click at [187, 97] on div at bounding box center [317, 151] width 334 height 133
click at [175, 99] on div at bounding box center [317, 151] width 334 height 133
paste div
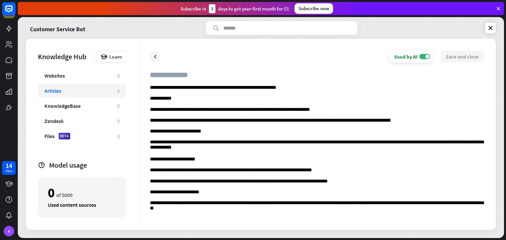
click at [186, 76] on input "text" at bounding box center [317, 77] width 334 height 14
type input "**********"
click at [461, 54] on button "Save and close" at bounding box center [461, 57] width 43 height 12
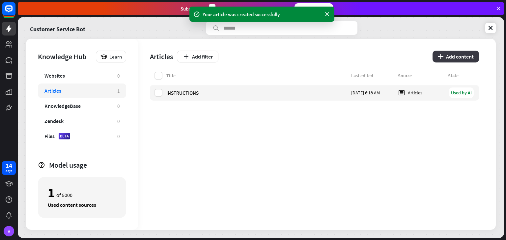
click at [458, 61] on button "plus Add content" at bounding box center [455, 57] width 46 height 12
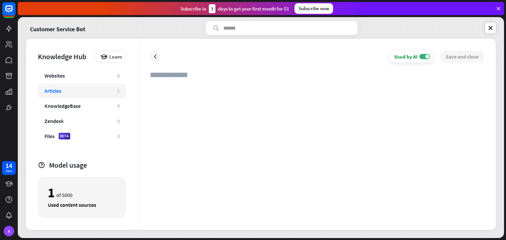
click at [202, 100] on div at bounding box center [317, 151] width 334 height 133
paste div
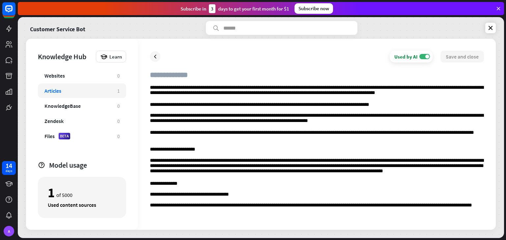
click at [188, 78] on input "text" at bounding box center [317, 77] width 334 height 14
type input "****"
click at [461, 55] on button "Save and close" at bounding box center [461, 57] width 43 height 12
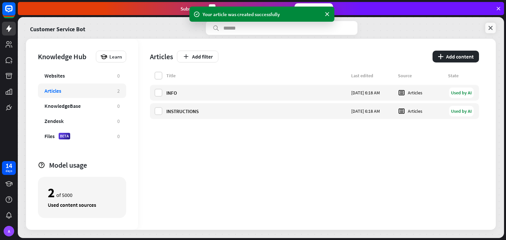
click at [491, 31] on icon at bounding box center [490, 28] width 7 height 7
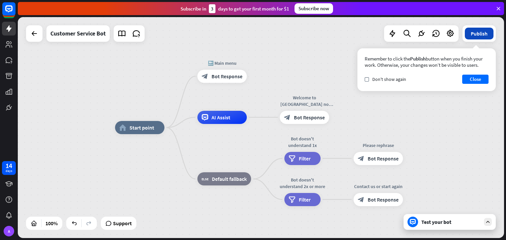
click at [478, 36] on button "Publish" at bounding box center [479, 34] width 29 height 12
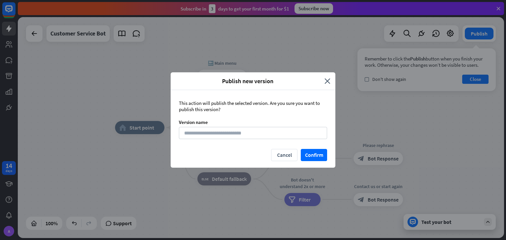
drag, startPoint x: 312, startPoint y: 154, endPoint x: 324, endPoint y: 165, distance: 16.4
click at [311, 154] on button "Confirm" at bounding box center [314, 155] width 26 height 12
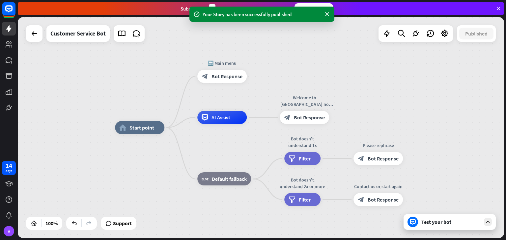
click at [450, 224] on div "Test your bot" at bounding box center [450, 222] width 59 height 7
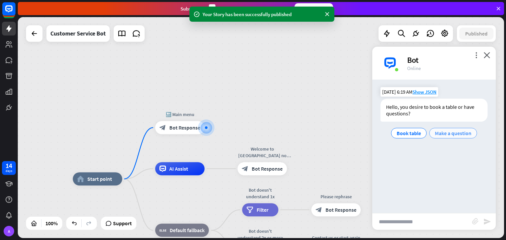
click at [445, 133] on span "Make a question" at bounding box center [453, 133] width 37 height 7
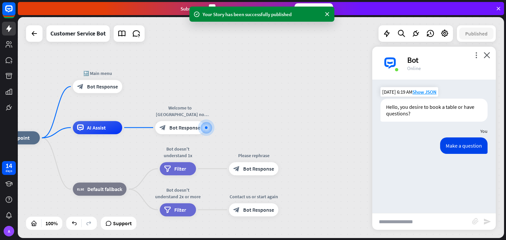
click at [413, 218] on input "text" at bounding box center [422, 222] width 100 height 16
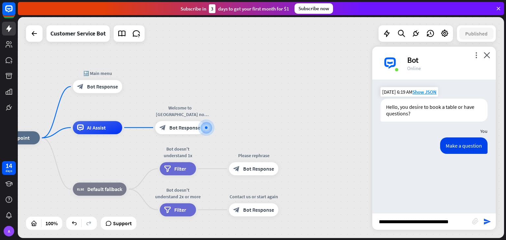
type input "**********"
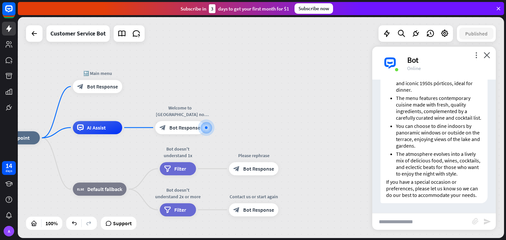
scroll to position [217, 0]
click at [414, 219] on input "text" at bounding box center [422, 222] width 100 height 16
type input "**********"
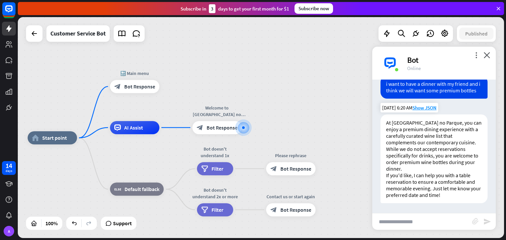
scroll to position [367, 0]
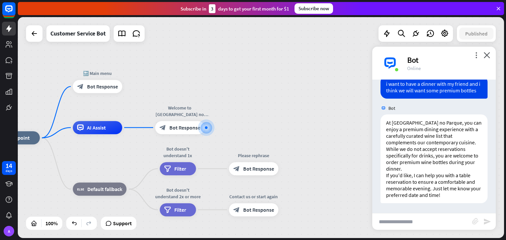
click at [425, 217] on input "text" at bounding box center [422, 222] width 100 height 16
type input "**********"
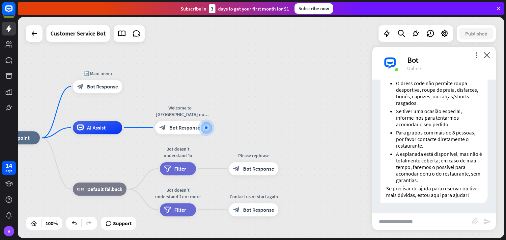
scroll to position [655, 0]
click at [412, 226] on input "text" at bounding box center [422, 222] width 100 height 16
type input "**********"
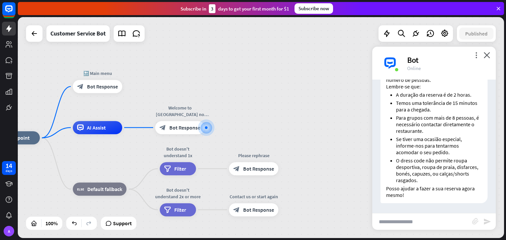
scroll to position [855, 0]
click at [406, 220] on input "text" at bounding box center [422, 222] width 100 height 16
type input "********"
click at [424, 218] on input "text" at bounding box center [422, 222] width 100 height 16
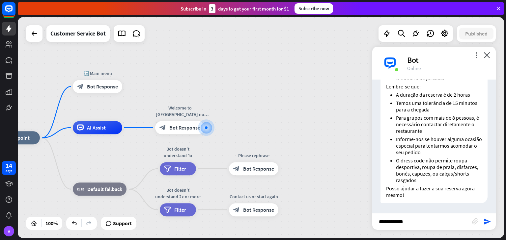
type input "**********"
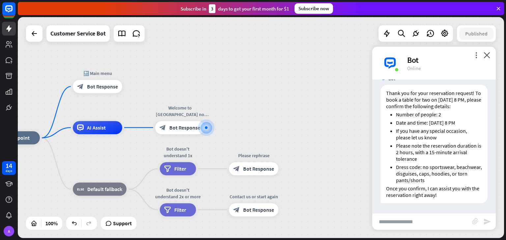
scroll to position [1232, 0]
click at [421, 227] on input "text" at bounding box center [422, 222] width 100 height 16
type input "********"
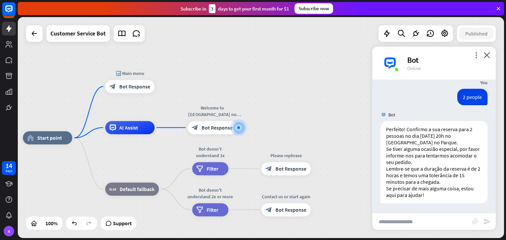
scroll to position [1363, 0]
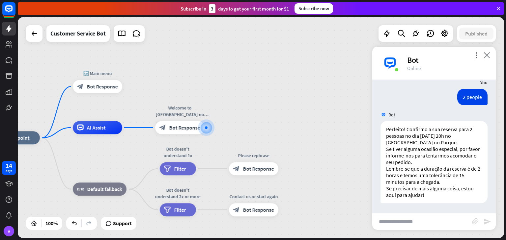
click at [489, 55] on icon "close" at bounding box center [486, 55] width 7 height 6
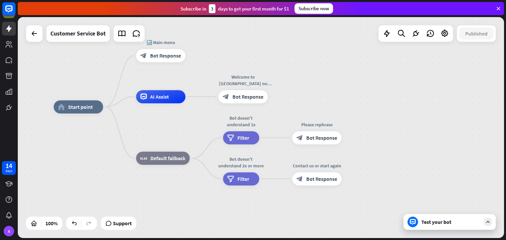
drag, startPoint x: 276, startPoint y: 94, endPoint x: 331, endPoint y: 68, distance: 61.1
click at [331, 68] on div "home_2 Start point 🔙 Main menu block_bot_response Bot Response AI Assist Welcom…" at bounding box center [261, 127] width 486 height 221
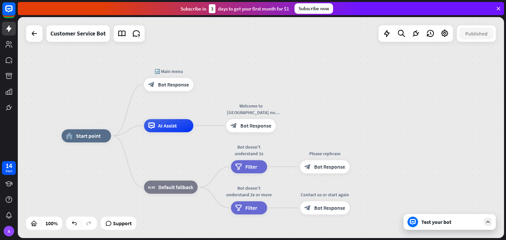
drag, startPoint x: 291, startPoint y: 94, endPoint x: 297, endPoint y: 115, distance: 21.6
click at [297, 115] on div "home_2 Start point 🔙 Main menu block_bot_response Bot Response AI Assist Welcom…" at bounding box center [261, 127] width 486 height 221
click at [39, 38] on div at bounding box center [34, 33] width 13 height 13
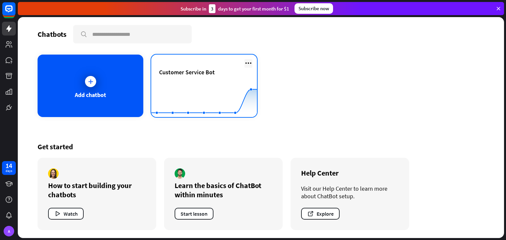
click at [250, 62] on icon at bounding box center [248, 63] width 8 height 8
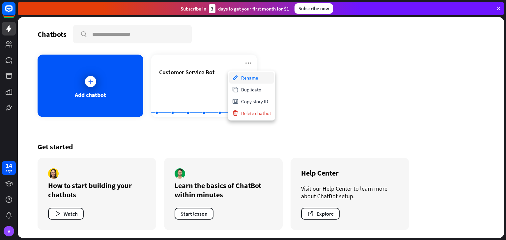
click at [258, 78] on div "Rename" at bounding box center [251, 78] width 44 height 12
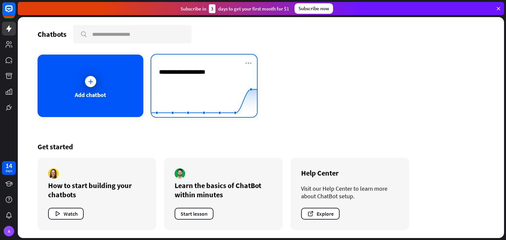
type input "**********"
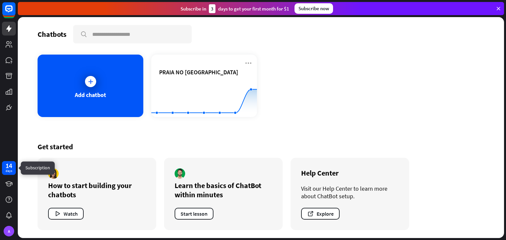
click at [10, 172] on div "days" at bounding box center [9, 171] width 7 height 5
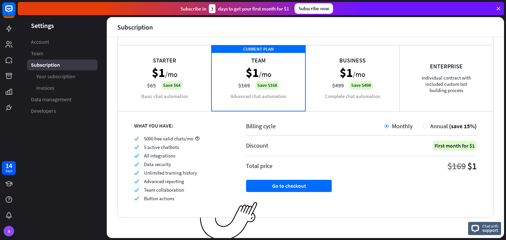
scroll to position [38, 0]
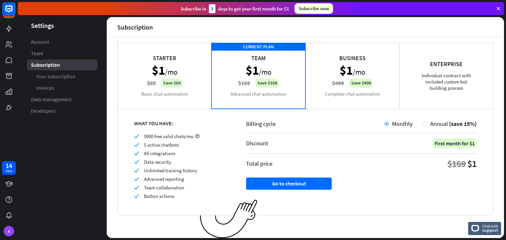
click at [332, 95] on div "Business $1 /mo $499 Save $498 Complete chat automation" at bounding box center [352, 76] width 94 height 66
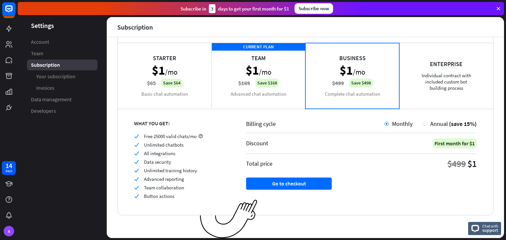
click at [168, 88] on div "Starter $1 /mo $65 Save $64 Basic chat automation" at bounding box center [165, 76] width 94 height 66
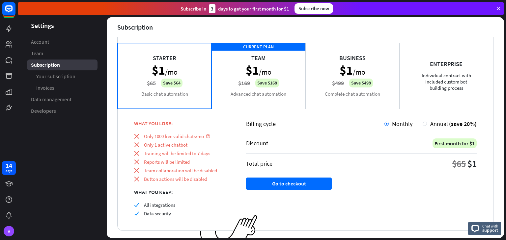
click at [258, 90] on div "CURRENT PLAN Team $1 /mo $169 Save $168 Advanced chat automation" at bounding box center [258, 76] width 94 height 66
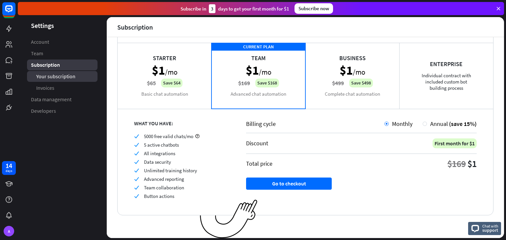
click at [71, 74] on span "Your subscription" at bounding box center [55, 76] width 39 height 7
